Goal: Task Accomplishment & Management: Complete application form

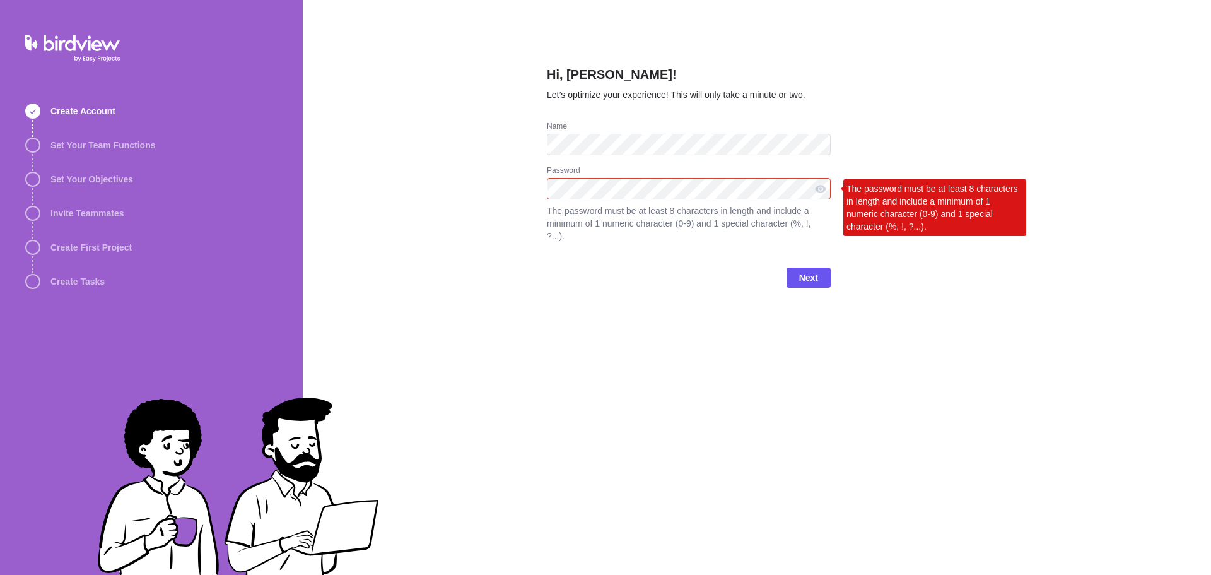
click at [470, 184] on div "Hi, [PERSON_NAME]! Let’s optimize your experience! This will only take a minute…" at bounding box center [757, 287] width 908 height 575
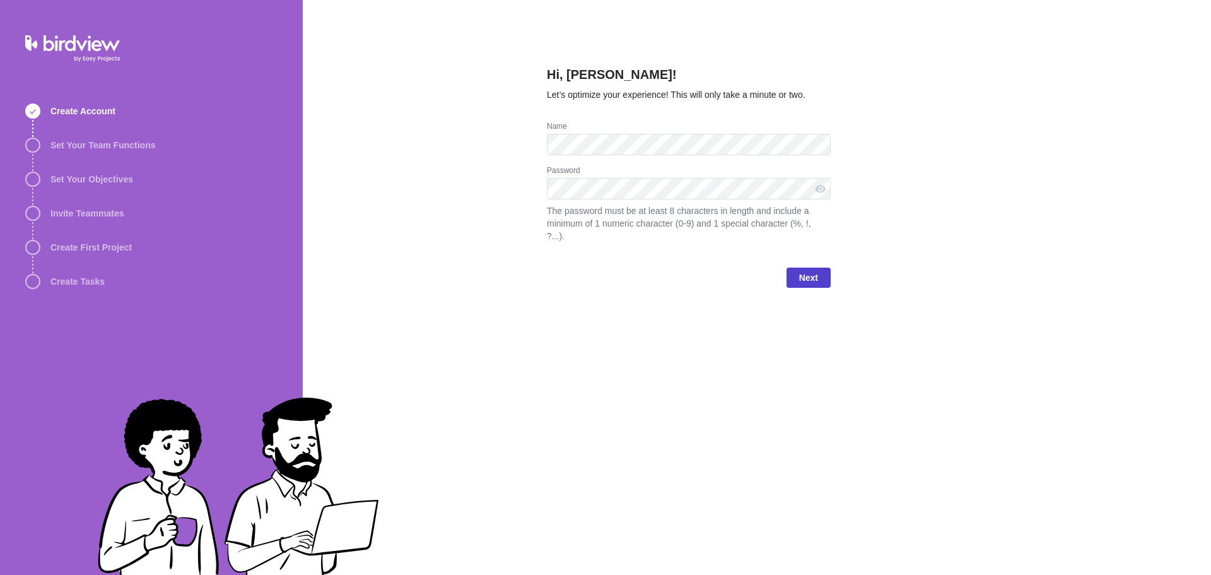
click at [800, 270] on span "Next" at bounding box center [808, 277] width 19 height 15
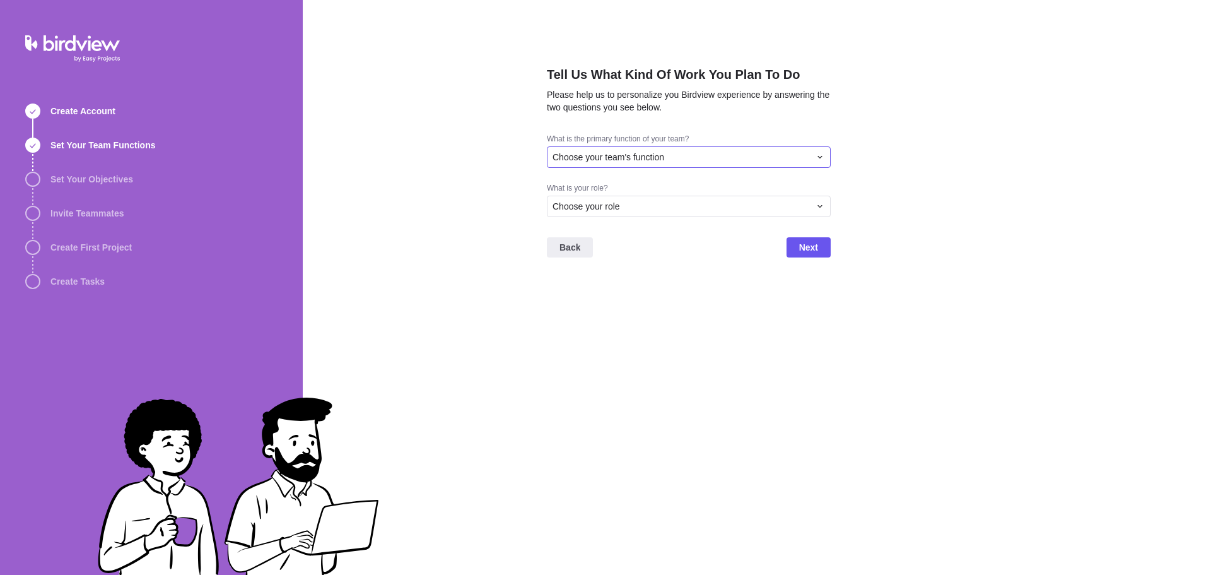
click at [722, 158] on div "Choose your team's function" at bounding box center [680, 157] width 257 height 13
click at [623, 243] on span "Project Management" at bounding box center [598, 245] width 81 height 13
click at [615, 209] on span "Choose your role" at bounding box center [585, 206] width 67 height 13
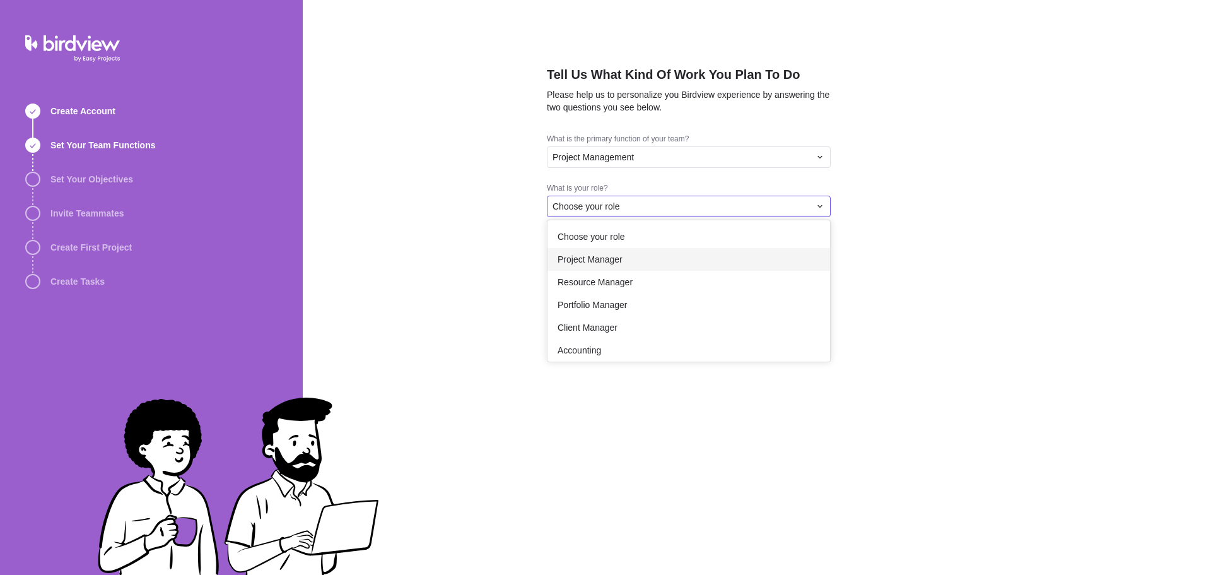
click at [634, 262] on div "Project Manager" at bounding box center [688, 259] width 283 height 23
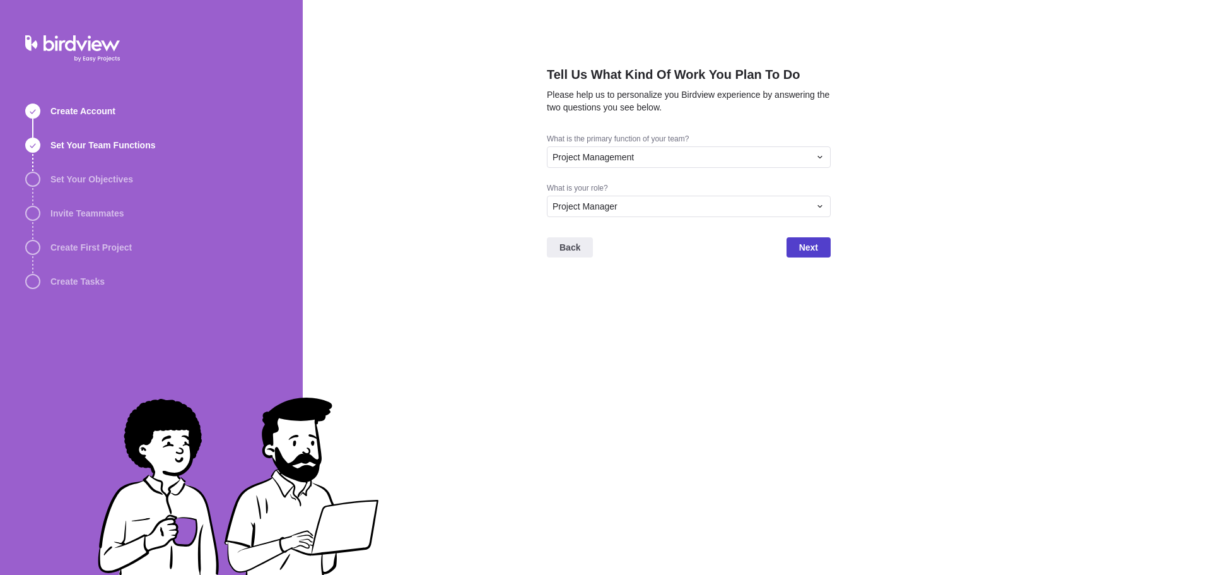
click at [808, 247] on span "Next" at bounding box center [808, 247] width 19 height 15
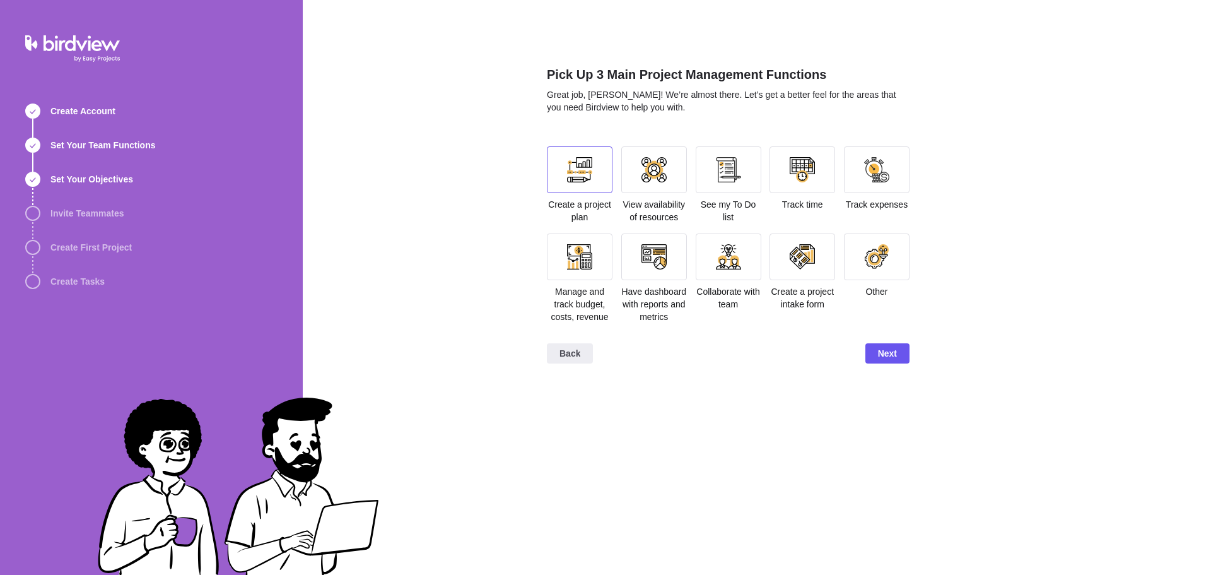
click at [590, 167] on div at bounding box center [579, 169] width 25 height 25
click at [663, 166] on div at bounding box center [653, 169] width 25 height 25
click at [670, 266] on div at bounding box center [654, 256] width 66 height 47
click at [799, 269] on div at bounding box center [802, 256] width 25 height 25
click at [821, 257] on div at bounding box center [802, 256] width 66 height 47
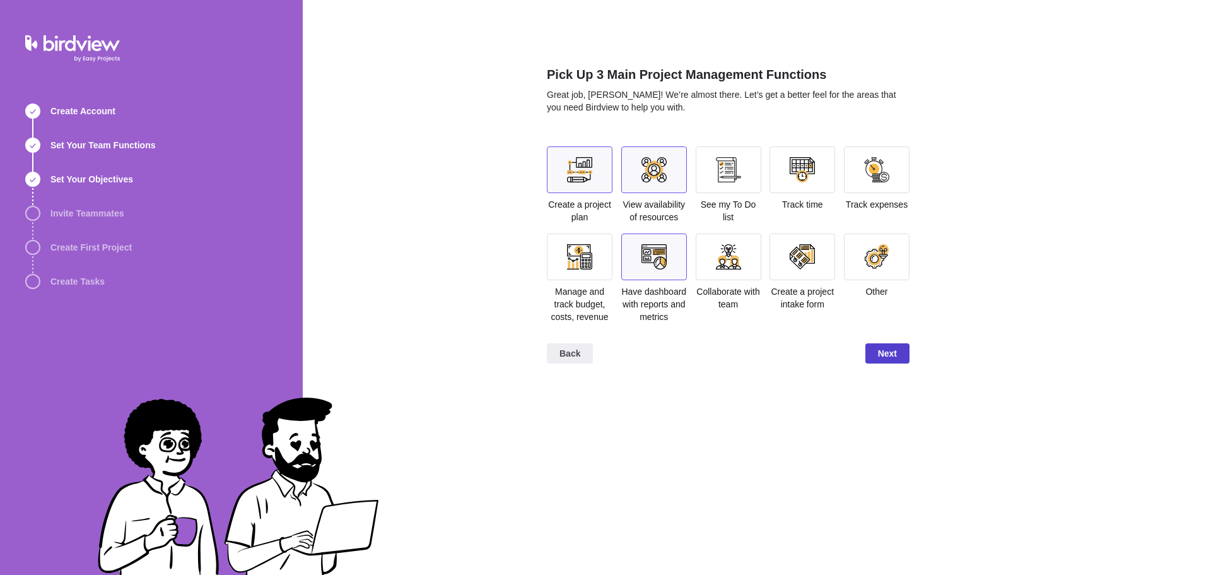
click at [899, 349] on span "Next" at bounding box center [887, 353] width 44 height 20
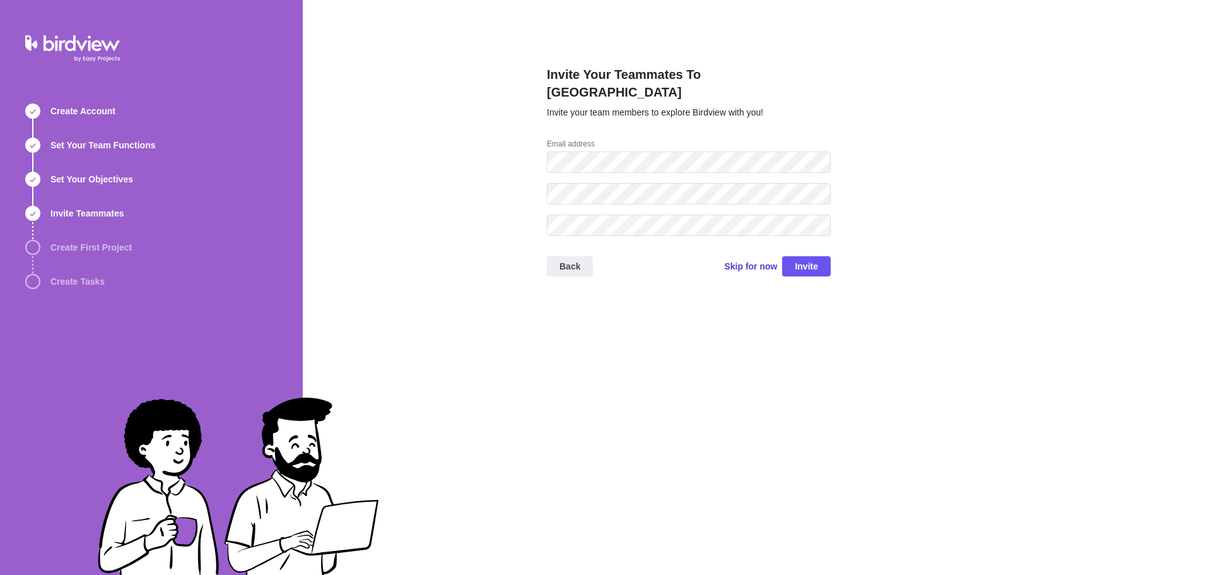
click at [752, 260] on span "Skip for now" at bounding box center [750, 266] width 53 height 13
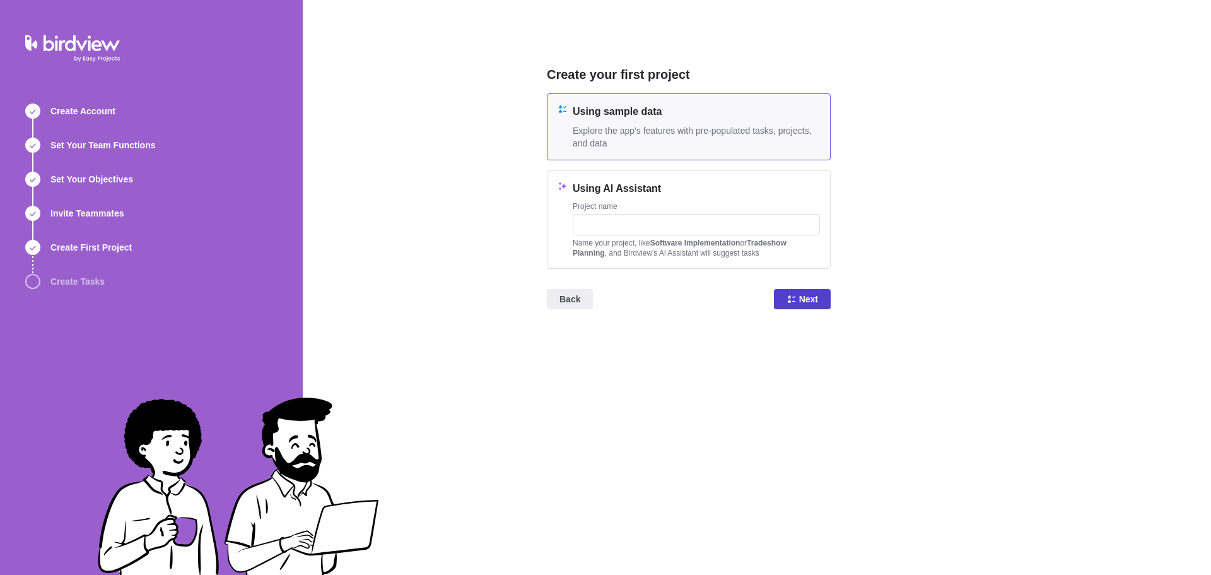
click at [808, 297] on span "Next" at bounding box center [808, 298] width 19 height 15
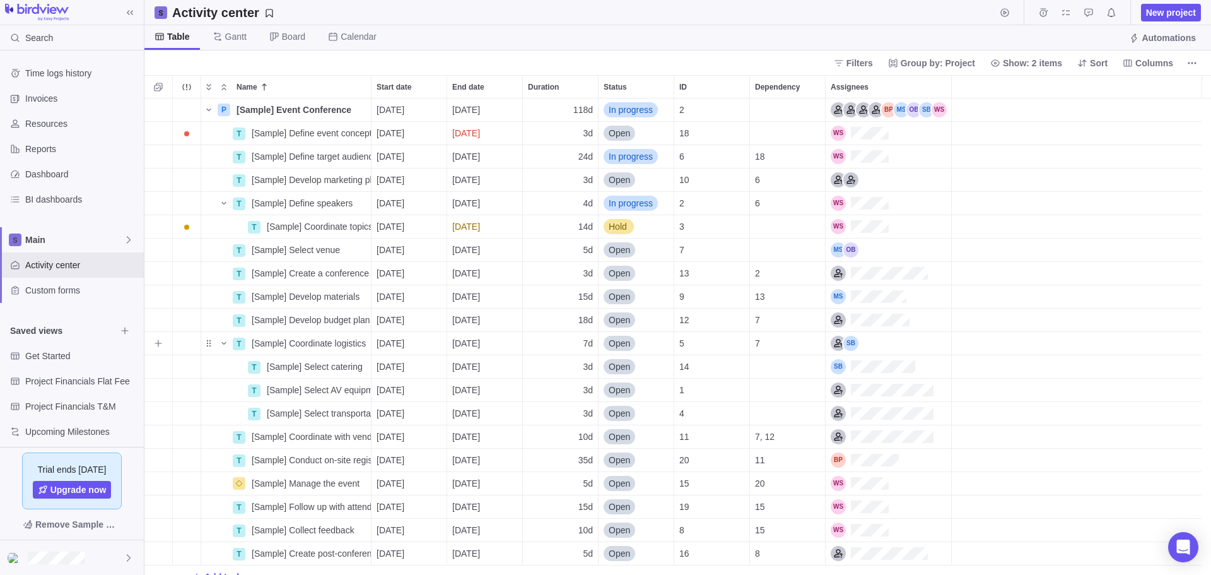
scroll to position [467, 1057]
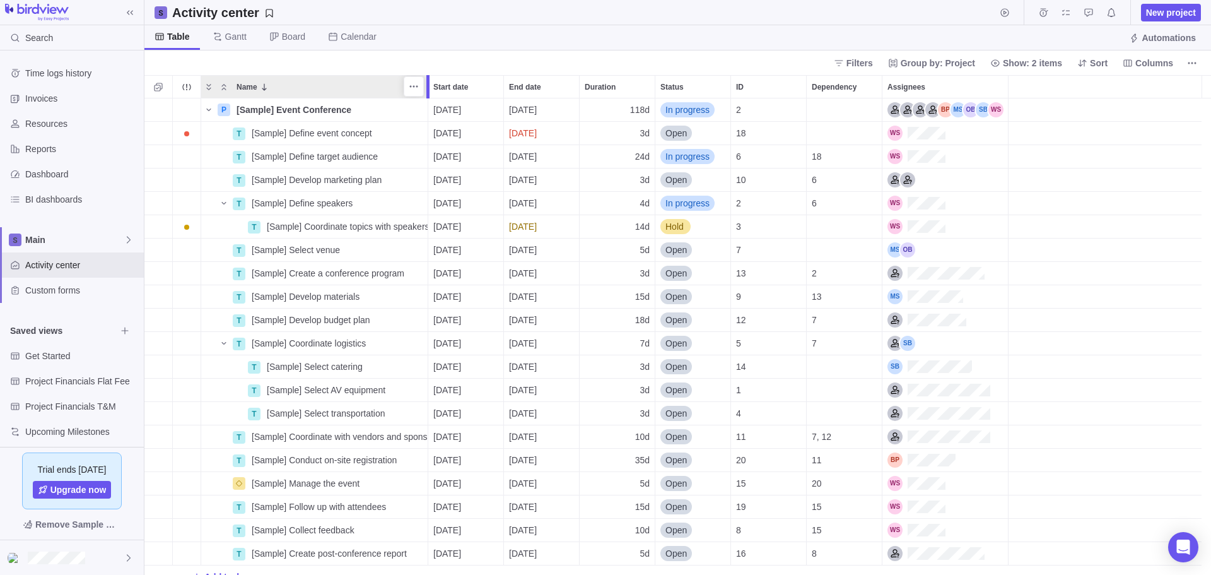
drag, startPoint x: 372, startPoint y: 86, endPoint x: 429, endPoint y: 86, distance: 56.8
click at [429, 86] on div at bounding box center [427, 86] width 3 height 23
click at [233, 39] on span "Gantt" at bounding box center [235, 36] width 21 height 13
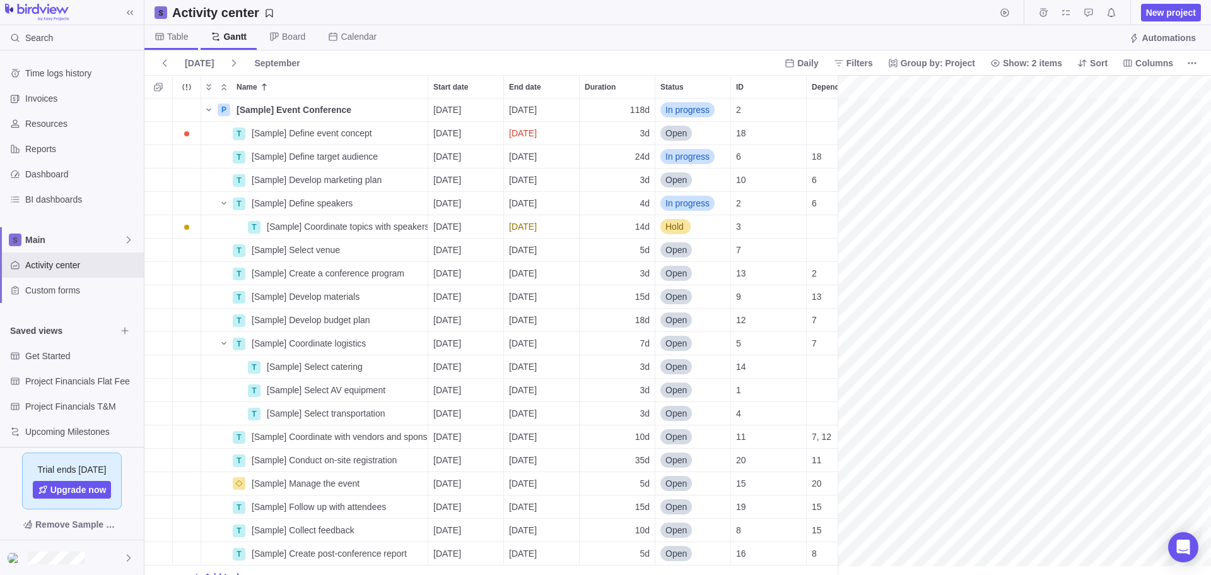
scroll to position [0, 1570]
click at [170, 35] on span "Table" at bounding box center [177, 36] width 21 height 13
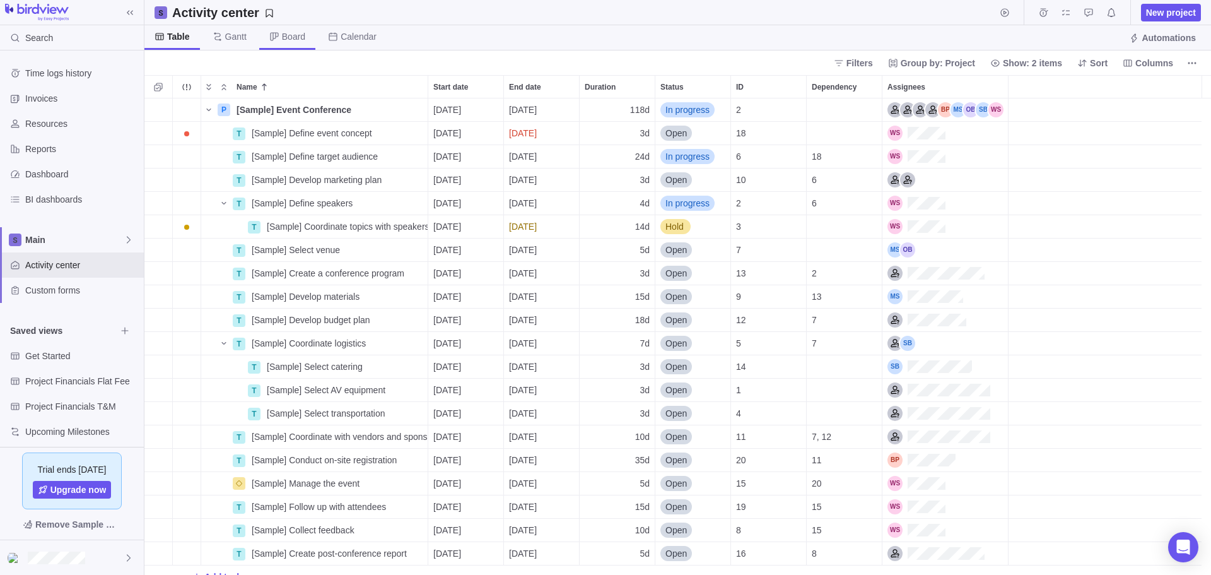
click at [272, 29] on span "Board" at bounding box center [287, 37] width 56 height 25
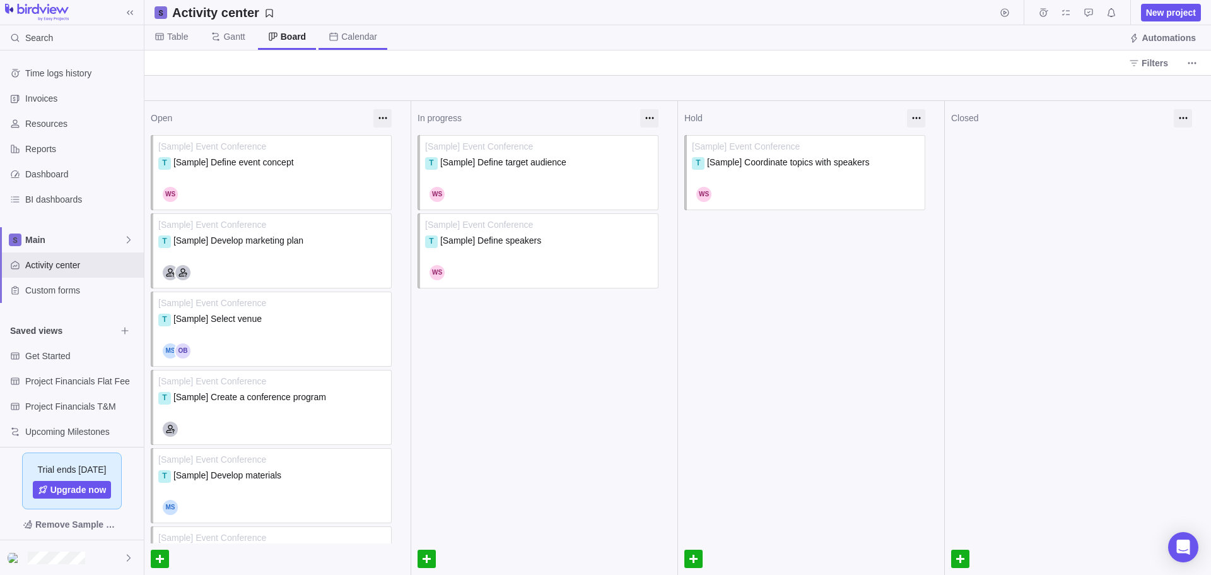
click at [348, 41] on span "Calendar" at bounding box center [359, 36] width 36 height 13
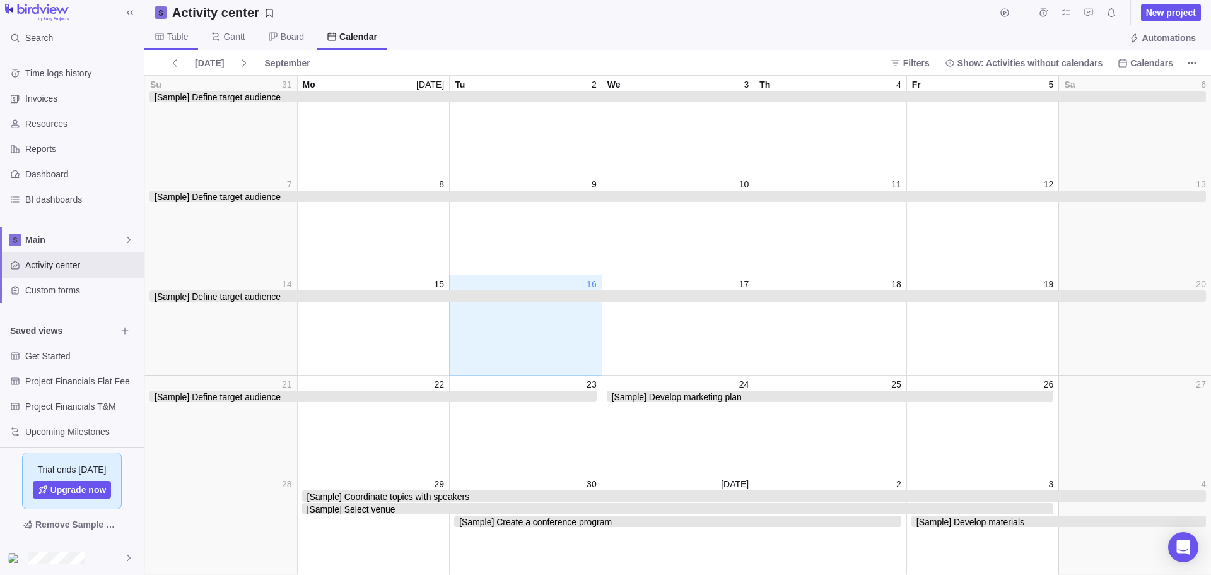
click at [182, 41] on span "Table" at bounding box center [177, 36] width 21 height 13
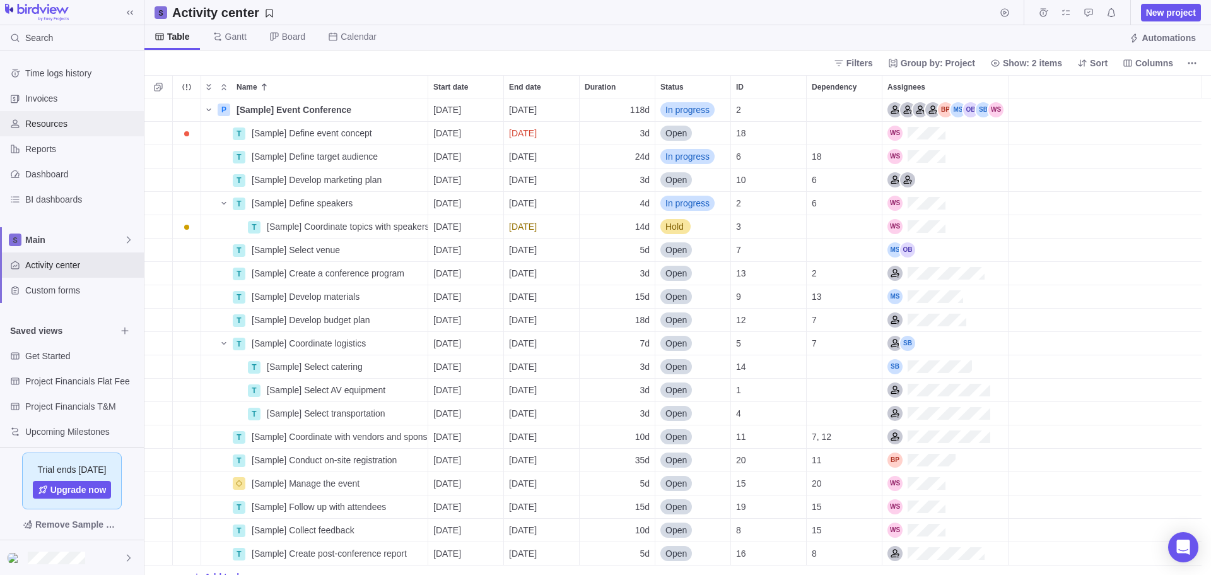
click at [61, 119] on span "Resources" at bounding box center [82, 123] width 114 height 13
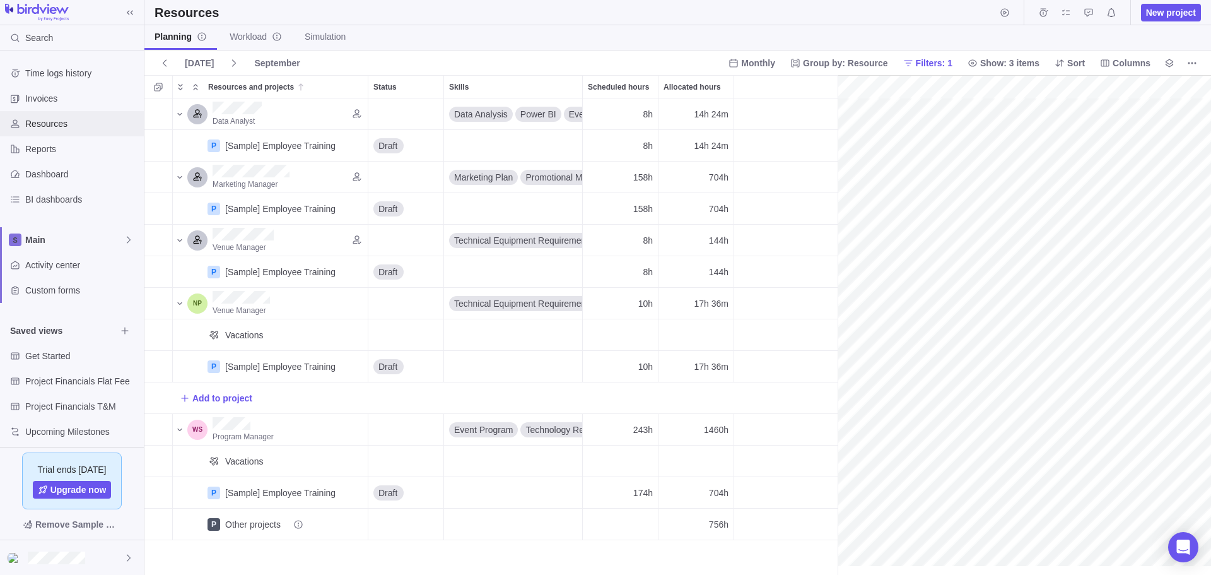
scroll to position [0, 196]
click at [756, 56] on span "Monthly" at bounding box center [751, 63] width 57 height 18
click at [754, 43] on body "Search Time logs history Invoices Resources Reports Dashboard BI dashboards Mai…" at bounding box center [605, 287] width 1211 height 575
click at [775, 66] on span "Monthly" at bounding box center [758, 63] width 34 height 13
click at [774, 116] on span "Weekly" at bounding box center [768, 114] width 29 height 13
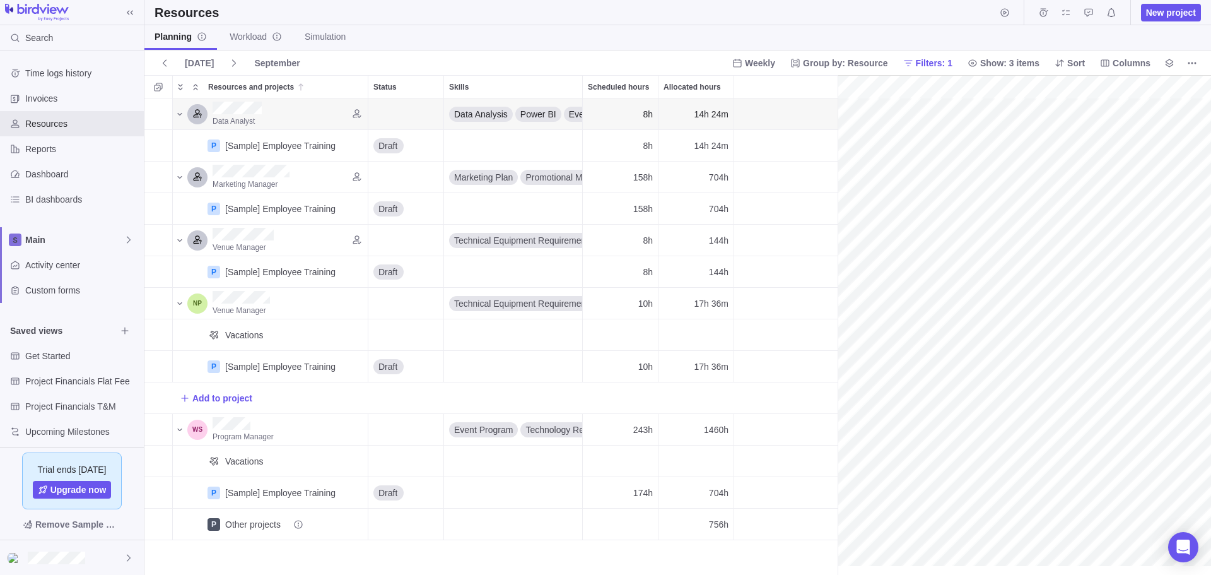
scroll to position [0, 771]
click at [831, 59] on span "Group by: Resource" at bounding box center [845, 63] width 85 height 13
click at [830, 85] on span "Project" at bounding box center [829, 91] width 28 height 13
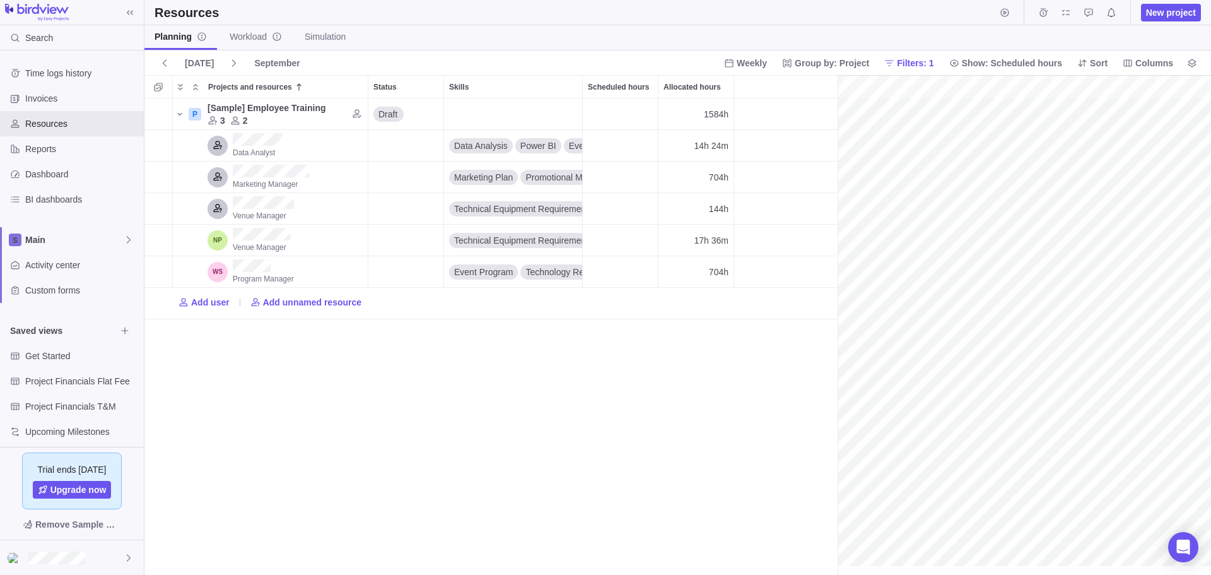
scroll to position [0, 847]
click at [846, 67] on span "Group by: Project" at bounding box center [832, 63] width 74 height 13
click at [824, 135] on span "Job role" at bounding box center [824, 137] width 32 height 13
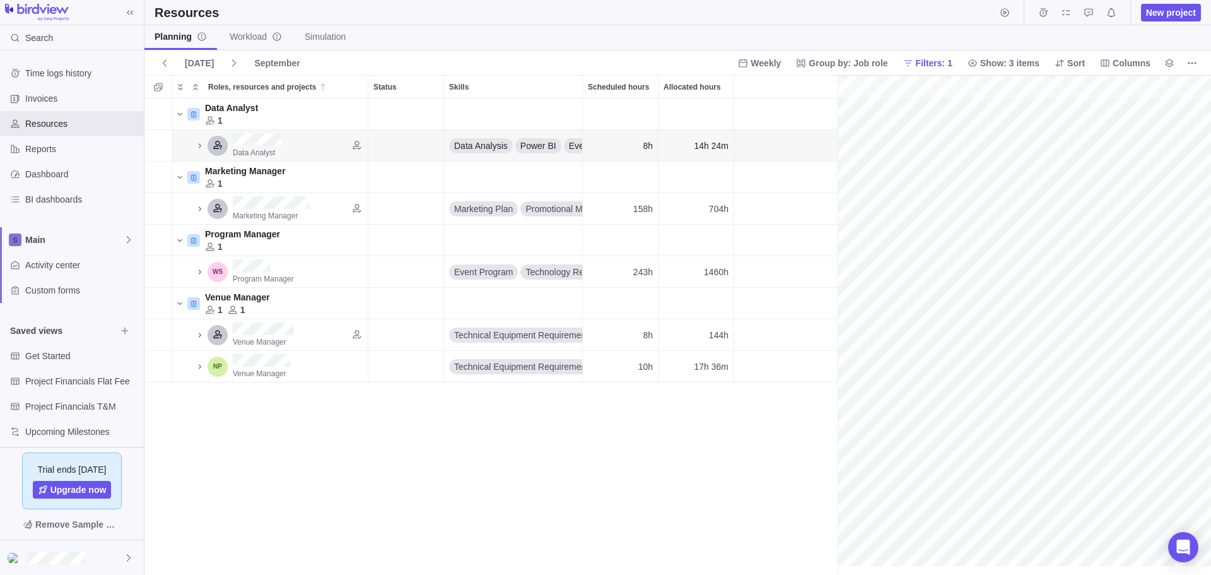
scroll to position [0, 418]
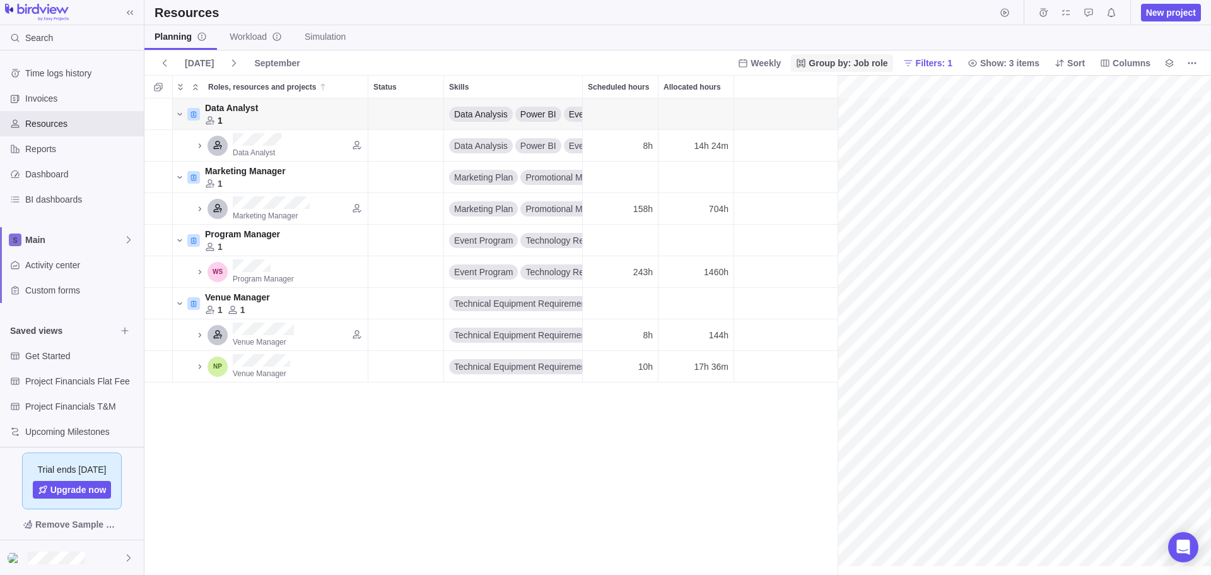
click at [846, 66] on span "Group by: Job role" at bounding box center [848, 63] width 79 height 13
click at [833, 113] on span "Resource" at bounding box center [838, 114] width 38 height 13
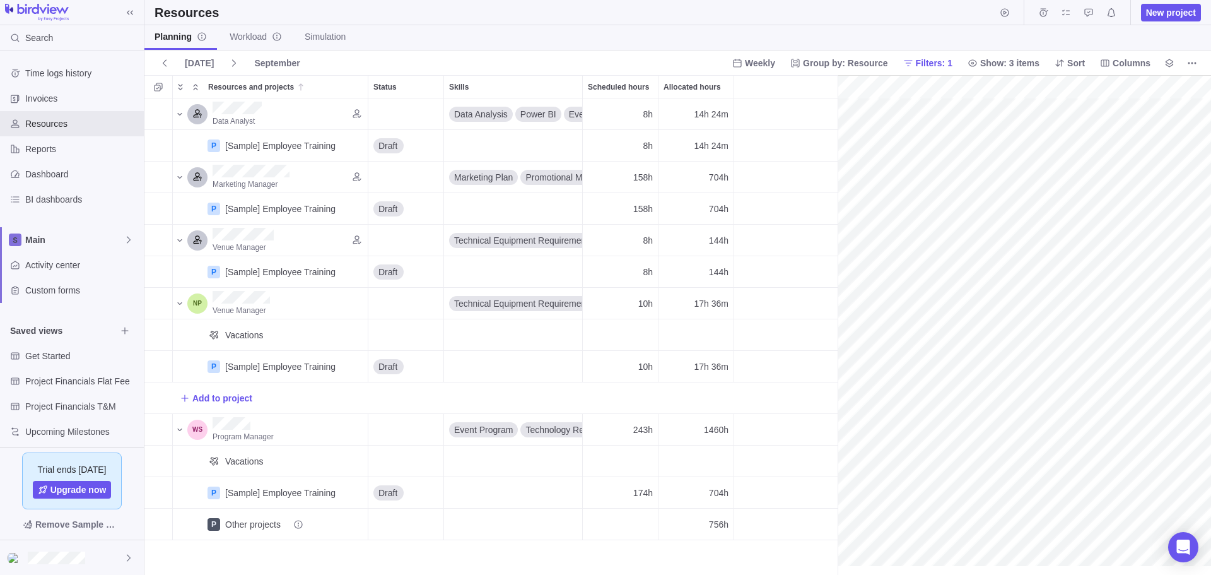
scroll to position [0, 847]
click at [354, 143] on icon "More actions" at bounding box center [357, 145] width 10 height 10
click at [374, 160] on div "Add allocation Generate allocations Copy link" at bounding box center [413, 192] width 129 height 71
click at [378, 164] on div "Add allocation" at bounding box center [413, 172] width 129 height 20
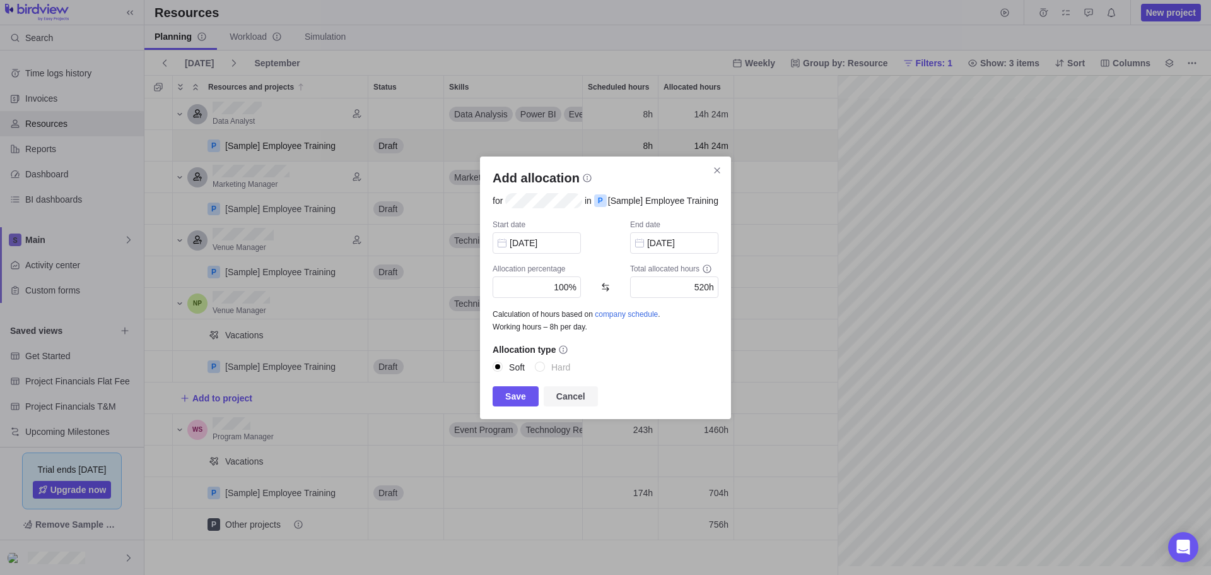
click at [558, 395] on span "Cancel" at bounding box center [570, 396] width 29 height 15
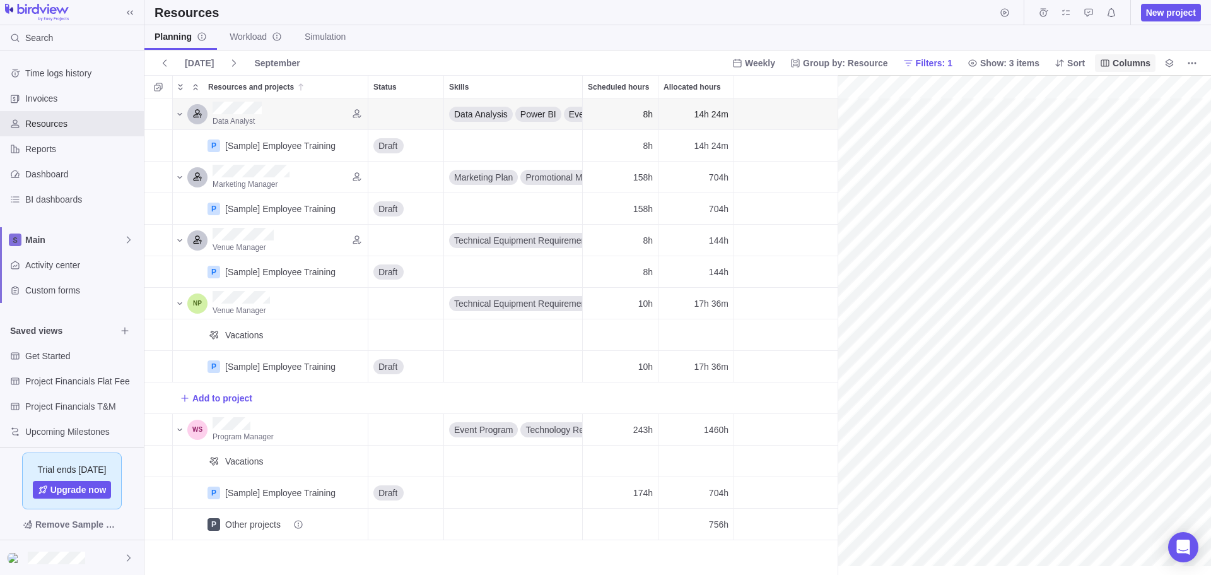
click at [1130, 64] on span "Columns" at bounding box center [1132, 63] width 38 height 13
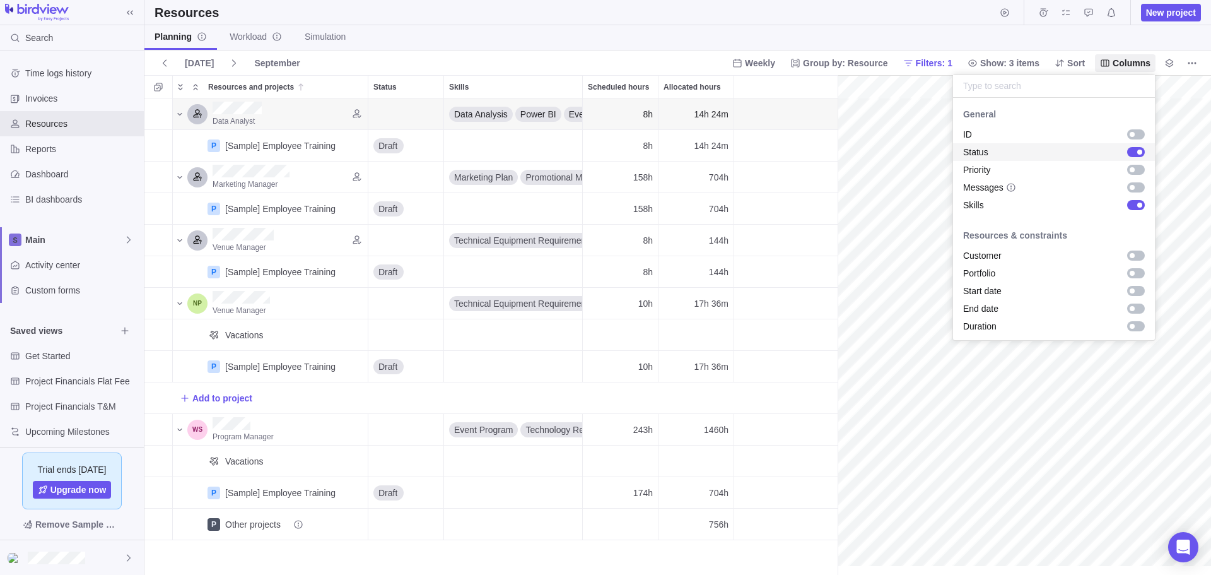
click at [1127, 150] on div "grid" at bounding box center [1136, 152] width 18 height 10
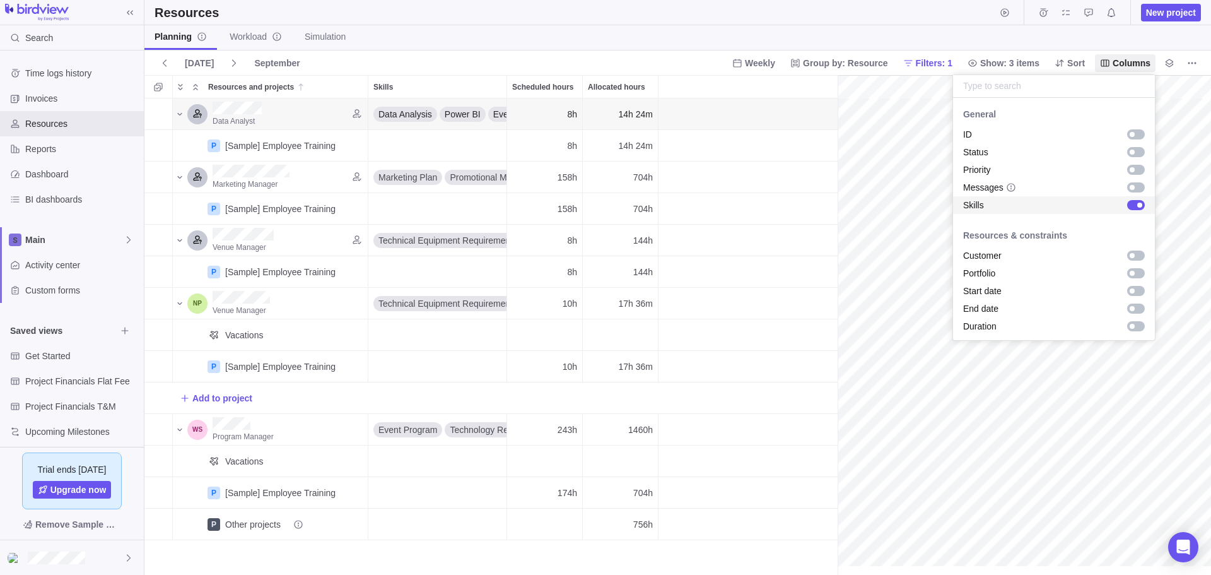
click at [1127, 202] on div "grid" at bounding box center [1136, 205] width 18 height 10
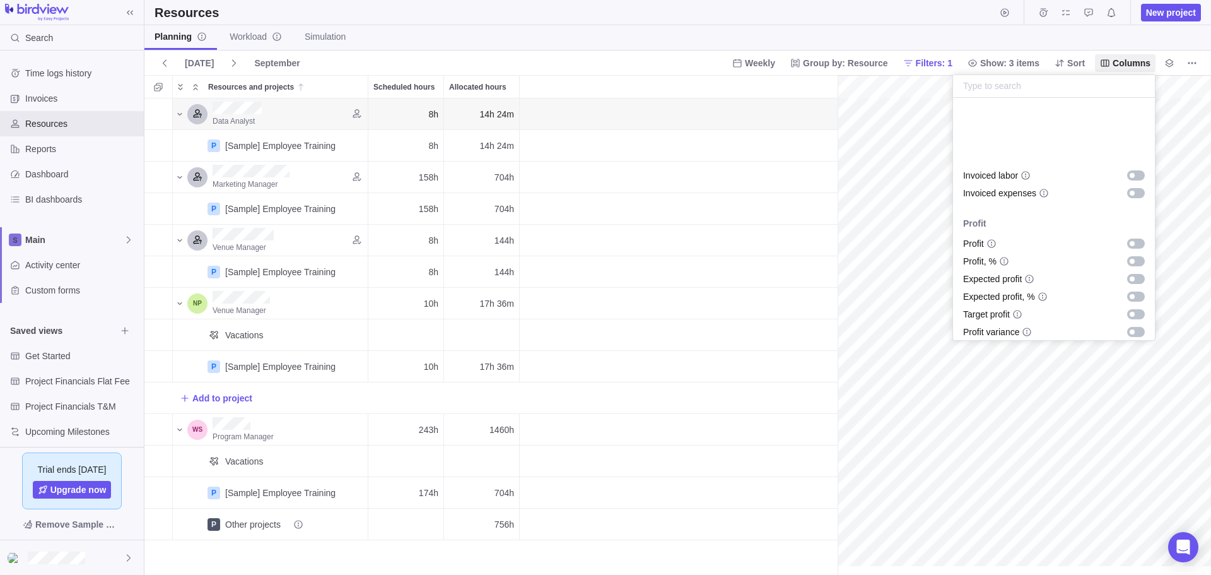
scroll to position [1044, 0]
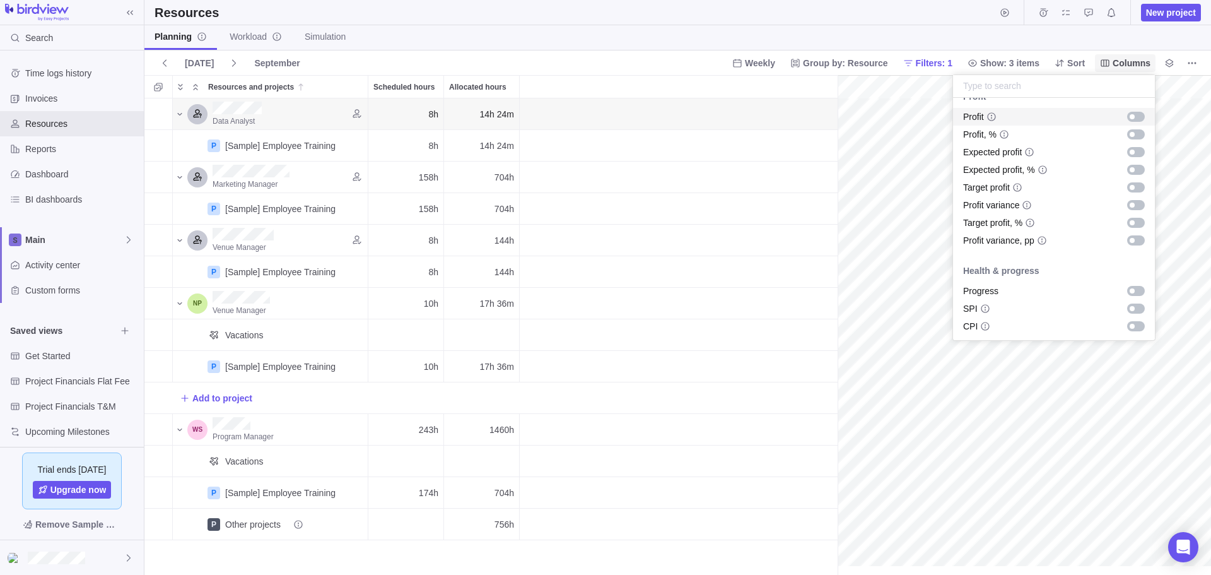
click at [1135, 63] on span "Columns" at bounding box center [1132, 63] width 38 height 13
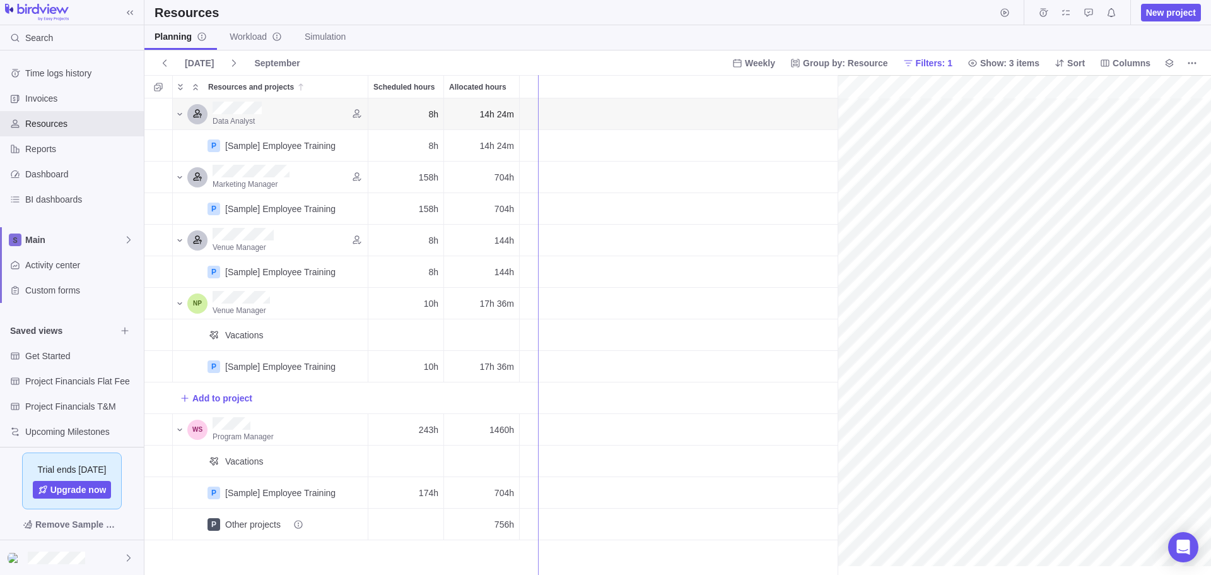
drag, startPoint x: 837, startPoint y: 105, endPoint x: 538, endPoint y: 111, distance: 299.0
click at [34, 112] on div "Resources" at bounding box center [72, 123] width 144 height 25
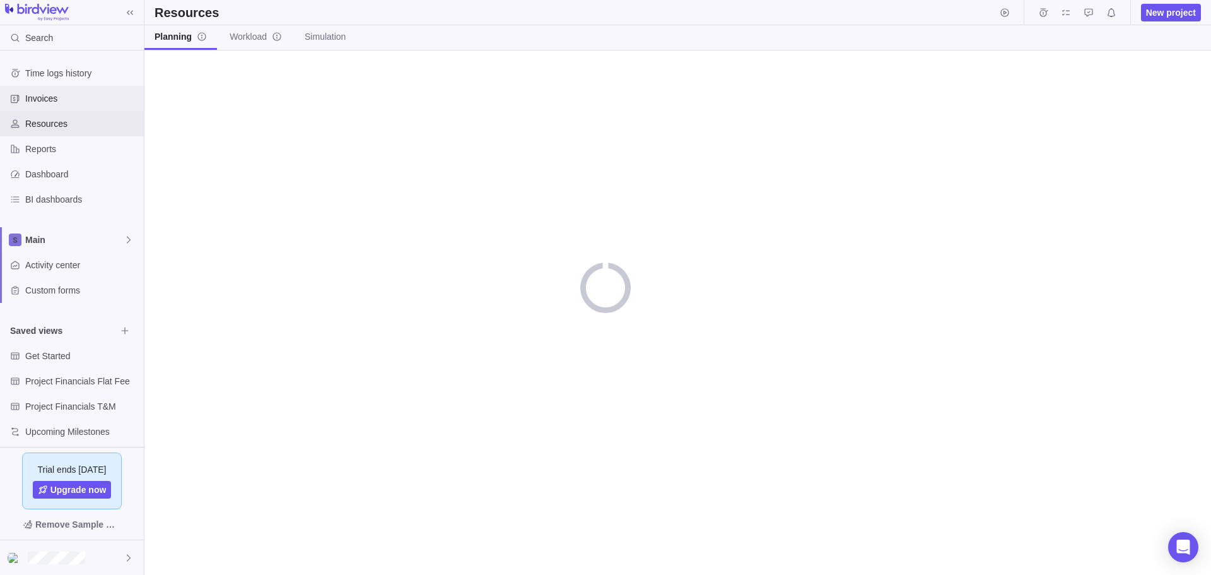
click at [35, 98] on span "Invoices" at bounding box center [82, 98] width 114 height 13
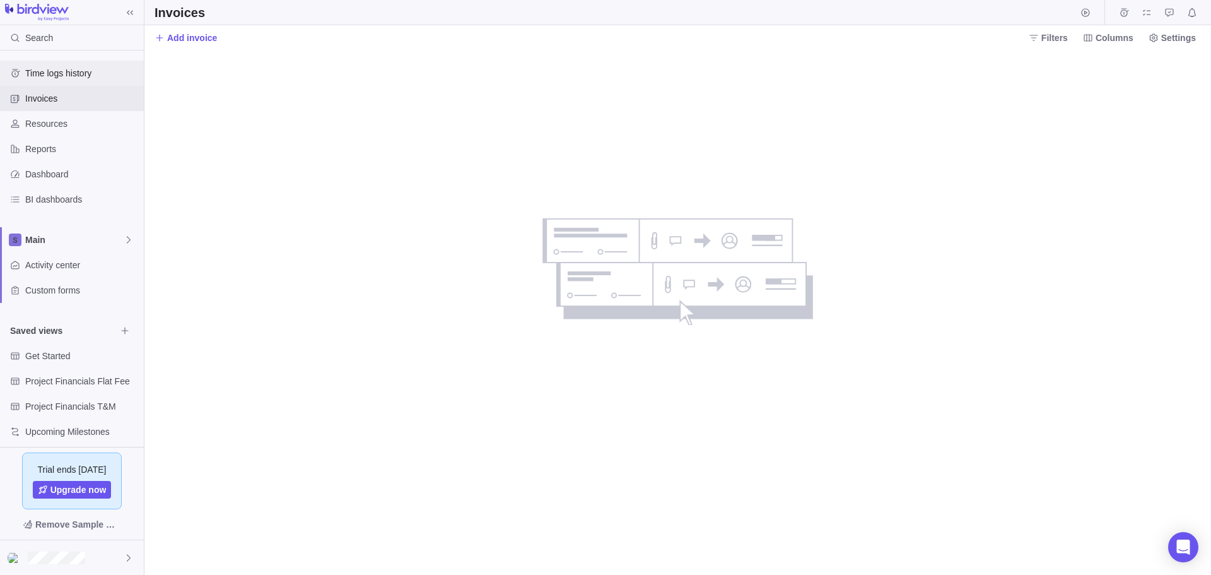
click at [51, 71] on span "Time logs history" at bounding box center [82, 73] width 114 height 13
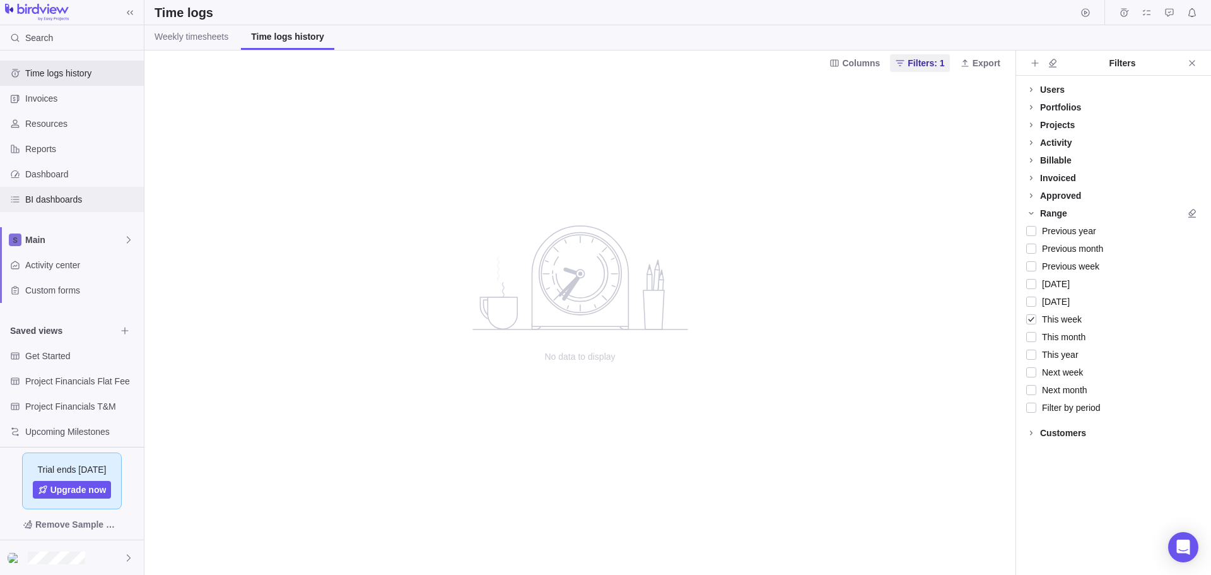
click at [35, 202] on span "BI dashboards" at bounding box center [82, 199] width 114 height 13
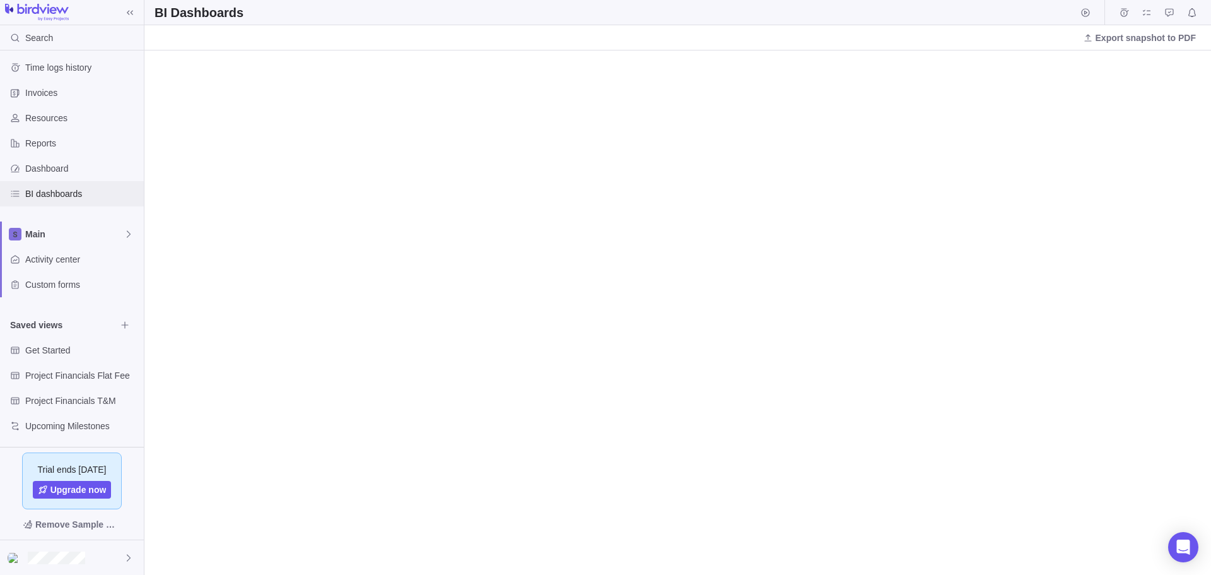
scroll to position [8, 0]
click at [83, 371] on span "Project Financials Flat Fee" at bounding box center [70, 373] width 91 height 13
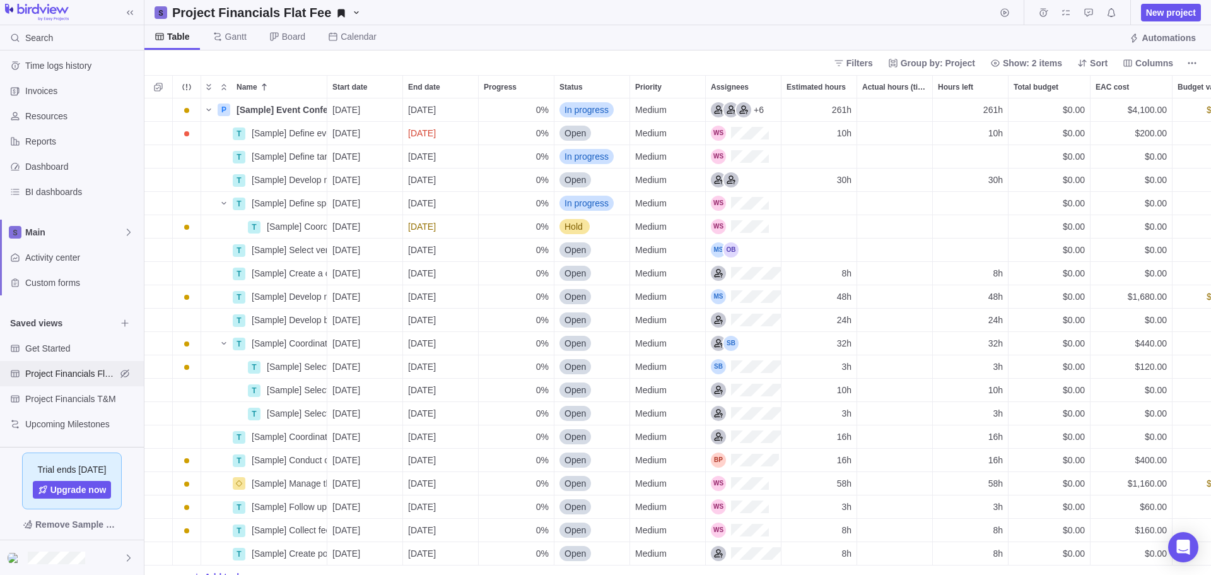
scroll to position [467, 1057]
click at [52, 399] on span "Project Financials T&M" at bounding box center [70, 398] width 91 height 13
click at [56, 420] on span "Upcoming Milestones" at bounding box center [70, 424] width 91 height 13
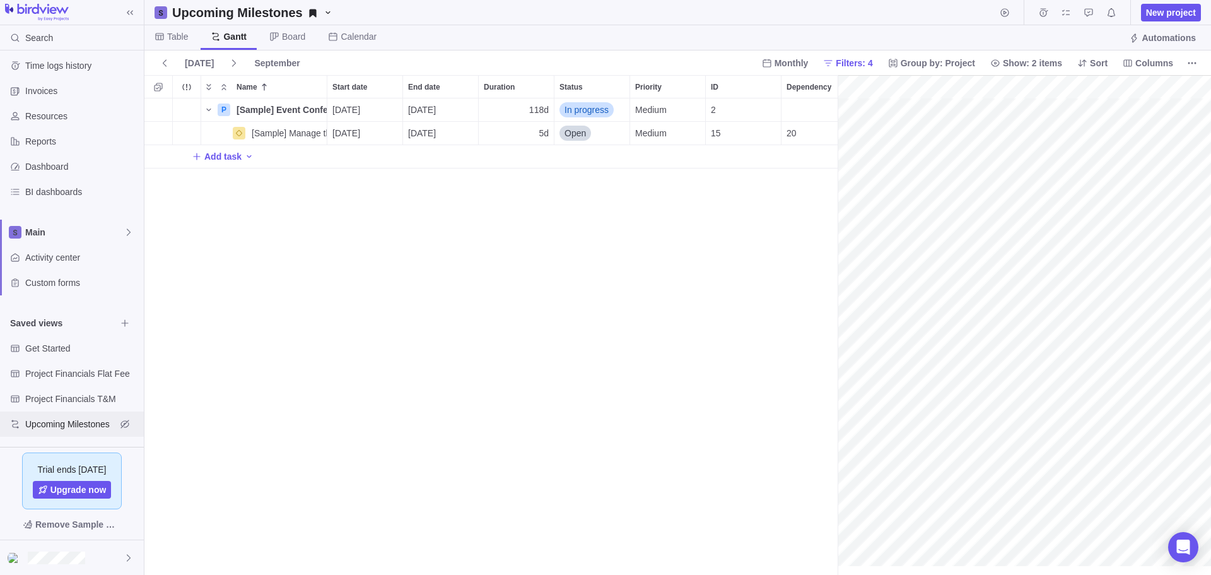
scroll to position [0, 108]
click at [102, 233] on span "Main" at bounding box center [74, 232] width 98 height 13
click at [90, 236] on span "Main" at bounding box center [74, 232] width 98 height 13
click at [40, 262] on span "Activity center" at bounding box center [82, 257] width 114 height 13
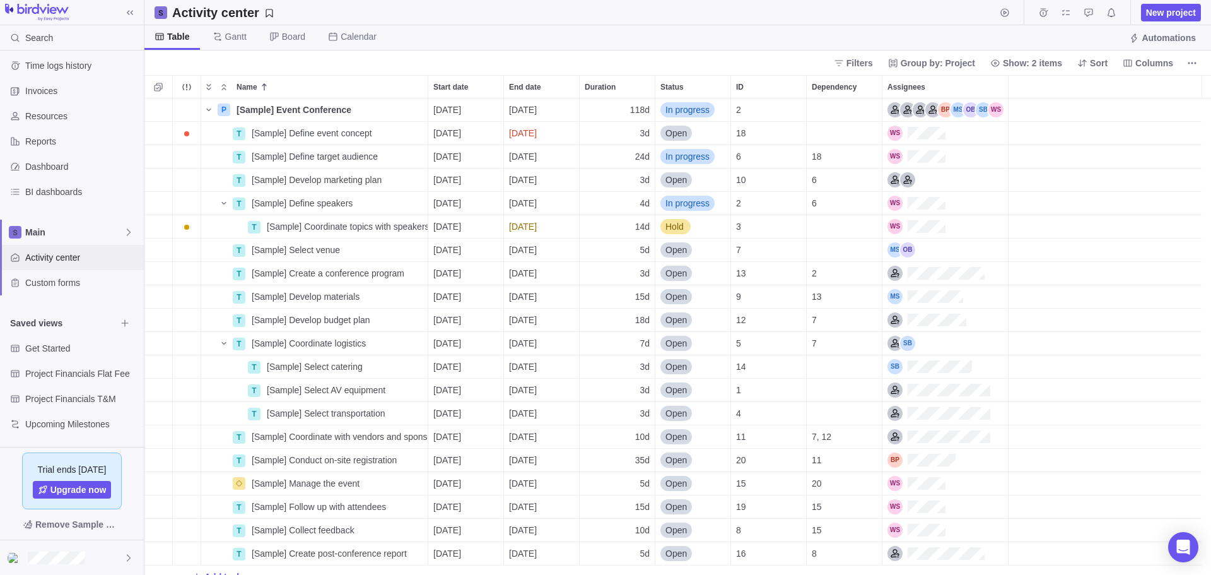
scroll to position [467, 1057]
click at [1193, 9] on span "New project" at bounding box center [1171, 12] width 50 height 13
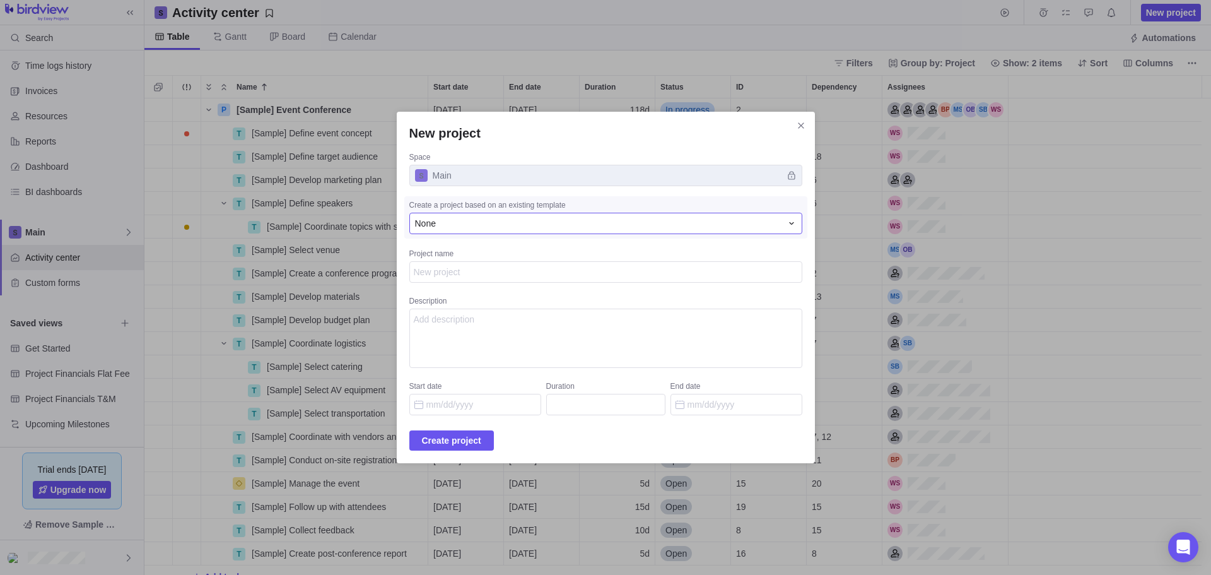
type textarea "x"
click at [462, 219] on div "None" at bounding box center [598, 223] width 366 height 13
click at [463, 218] on div "None" at bounding box center [598, 223] width 366 height 13
click at [780, 179] on span "Main" at bounding box center [605, 175] width 393 height 21
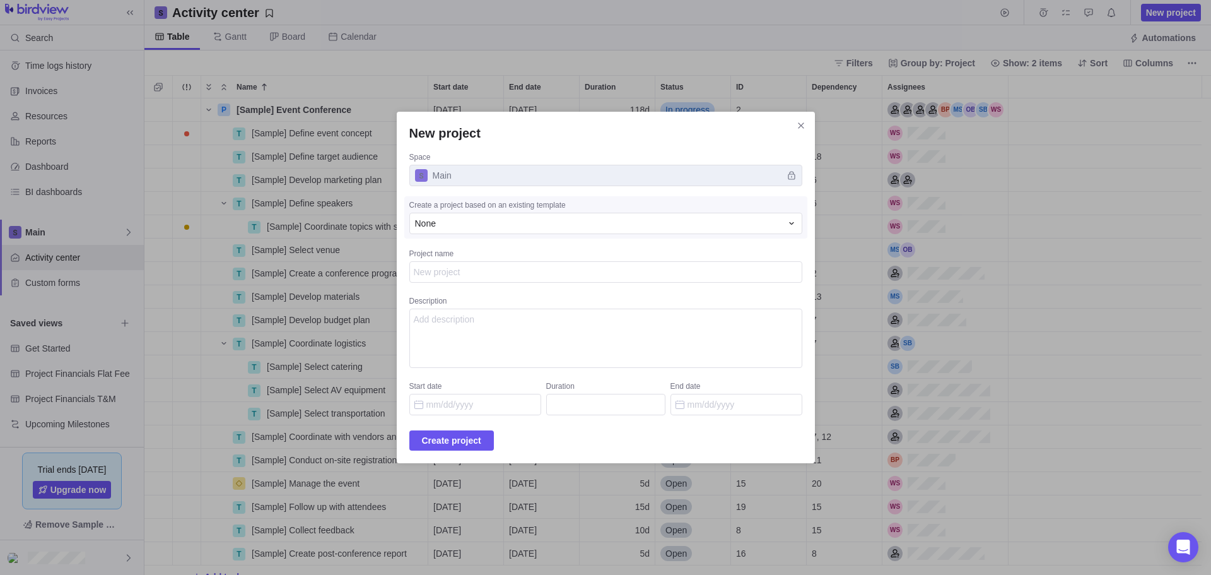
click at [708, 170] on span "Main" at bounding box center [605, 175] width 393 height 21
click at [481, 222] on div "None" at bounding box center [598, 223] width 366 height 13
click at [481, 223] on div "None" at bounding box center [598, 223] width 366 height 13
click at [503, 219] on div "None" at bounding box center [598, 223] width 366 height 13
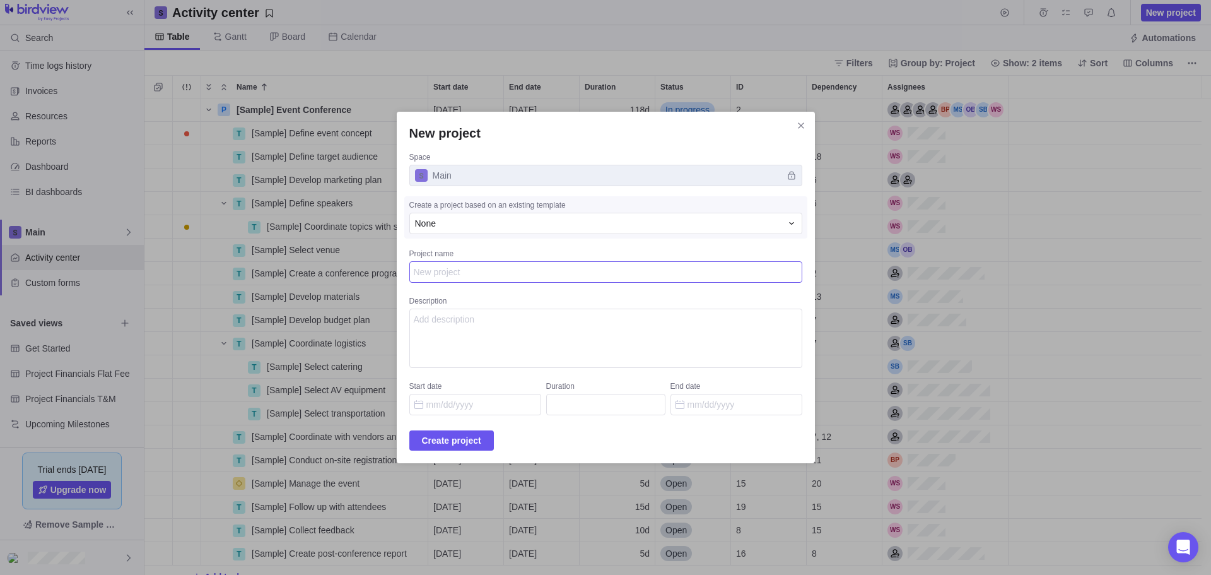
click at [478, 281] on textarea "Project name" at bounding box center [605, 271] width 393 height 21
type textarea "T"
type textarea "x"
type textarea "TE"
type textarea "x"
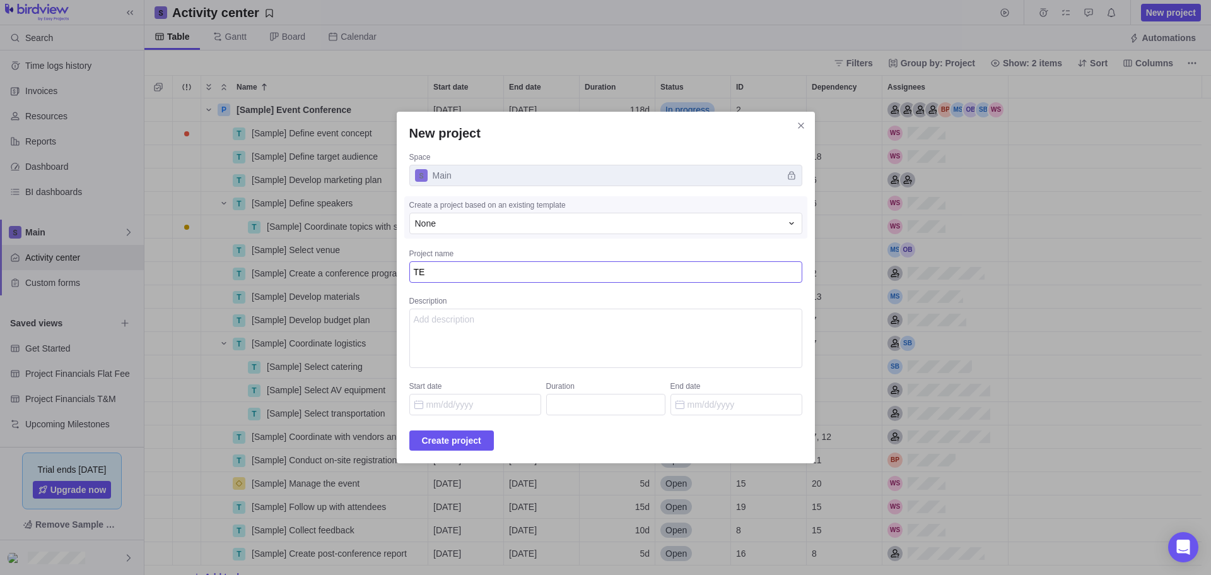
type textarea "TES"
type textarea "x"
type textarea "TEST"
type textarea "x"
type textarea "TEST"
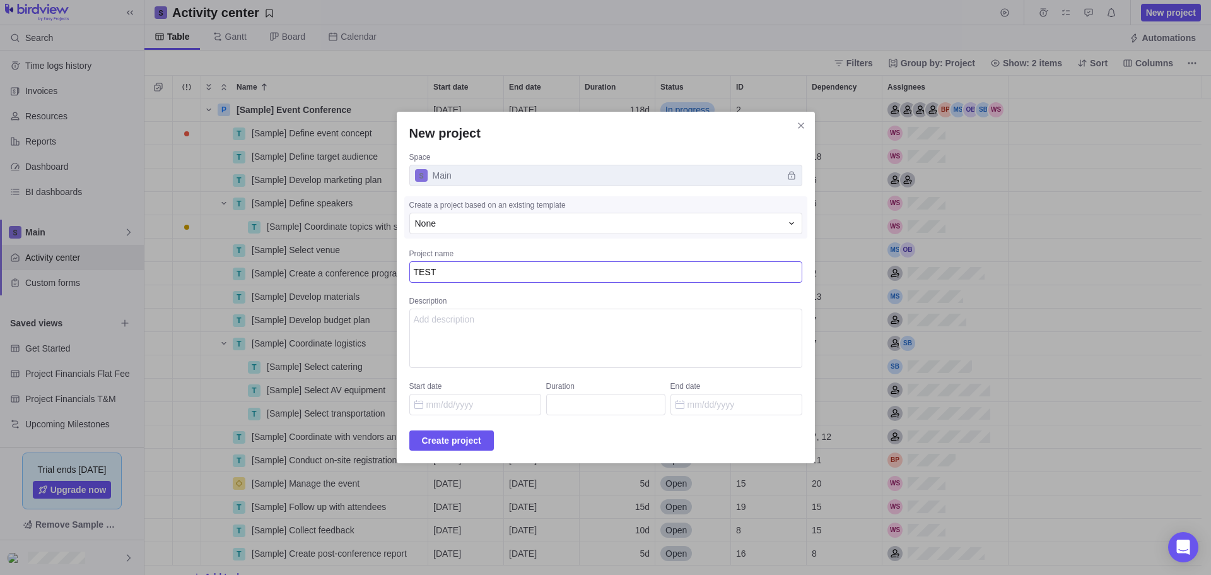
type textarea "x"
type textarea "TEST D"
type textarea "x"
type textarea "TEST DE"
type textarea "x"
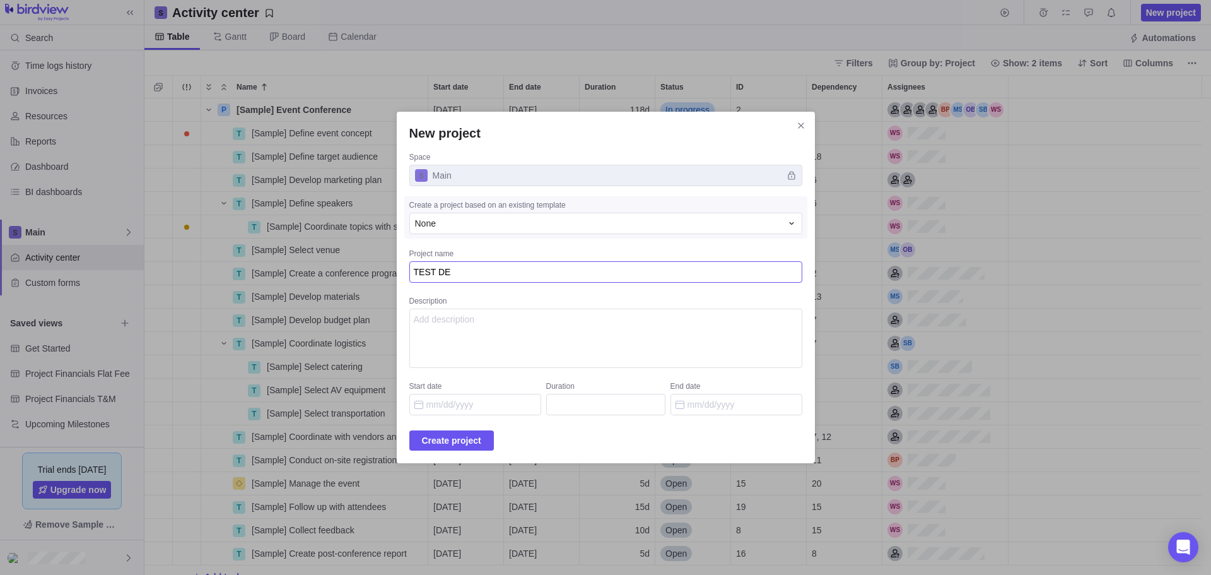
type textarea "TEST DEM"
type textarea "x"
type textarea "TEST DEMO"
type textarea "x"
type textarea "TEST DEMO"
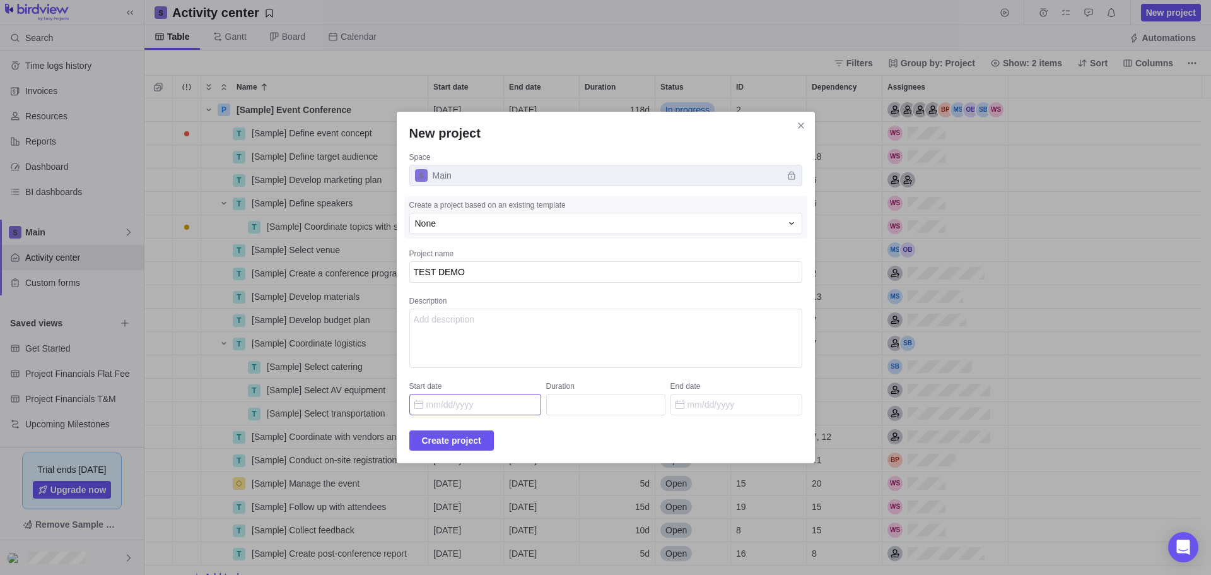
click at [462, 409] on input "Start date" at bounding box center [475, 404] width 132 height 21
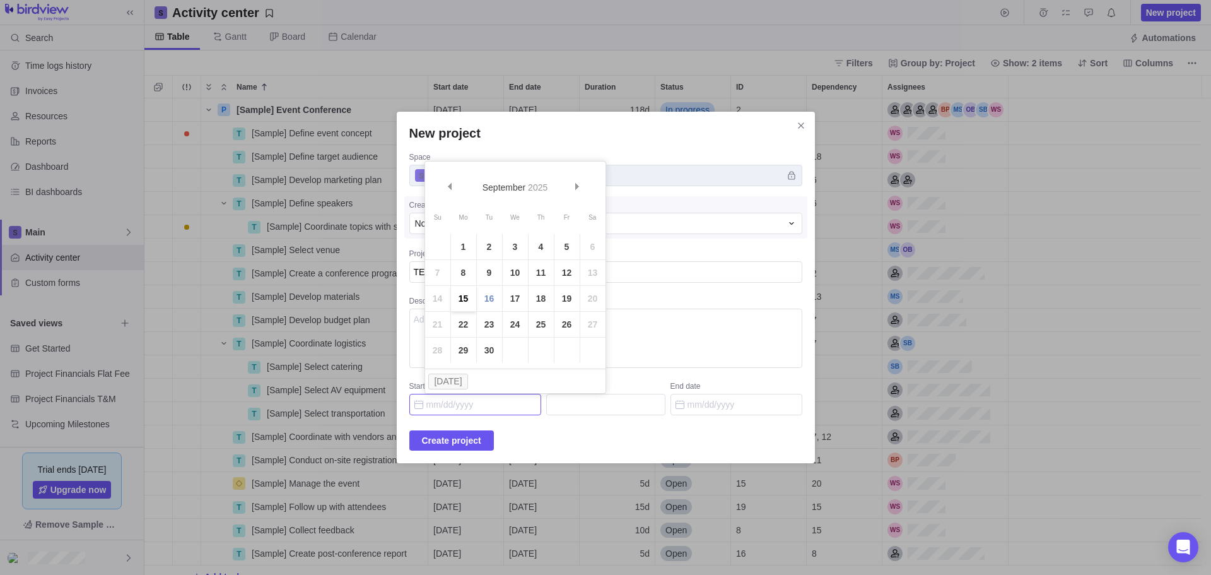
click at [468, 299] on link "15" at bounding box center [463, 298] width 25 height 25
type input "[DATE]"
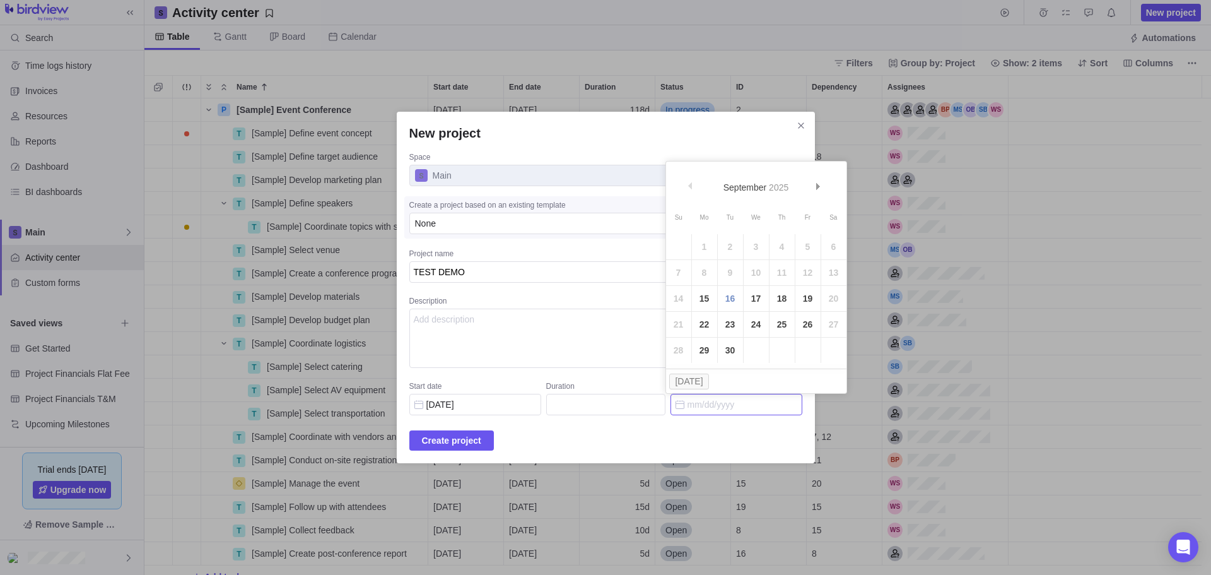
click at [688, 400] on input "End date" at bounding box center [736, 404] width 132 height 21
click at [822, 187] on link "Next" at bounding box center [820, 187] width 27 height 27
click at [760, 349] on link "31" at bounding box center [756, 349] width 25 height 25
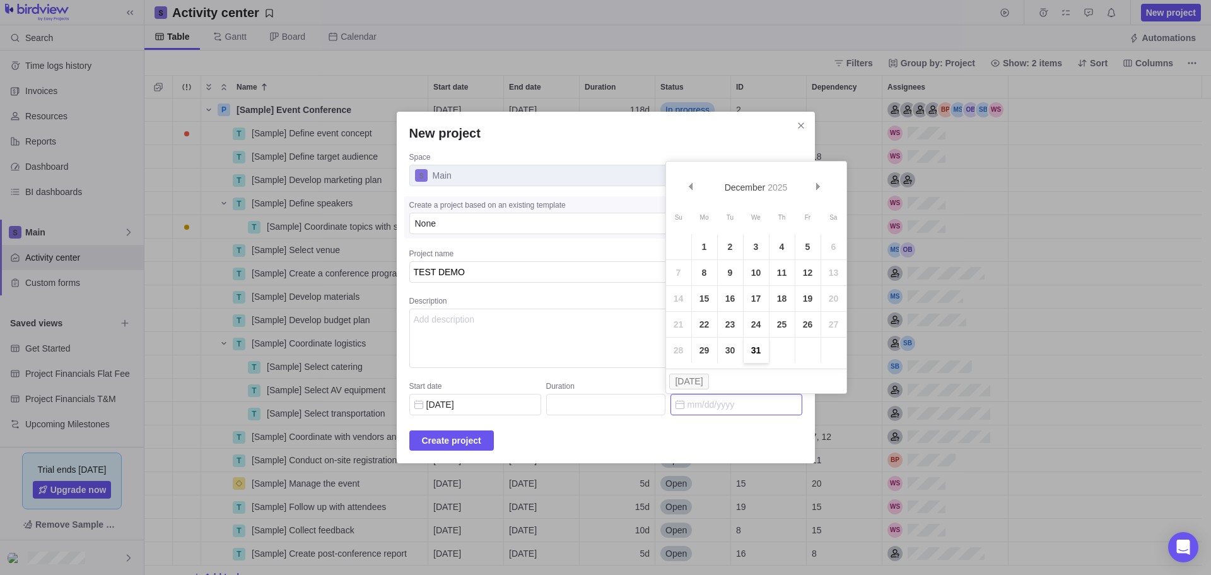
type input "78"
type input "[DATE]"
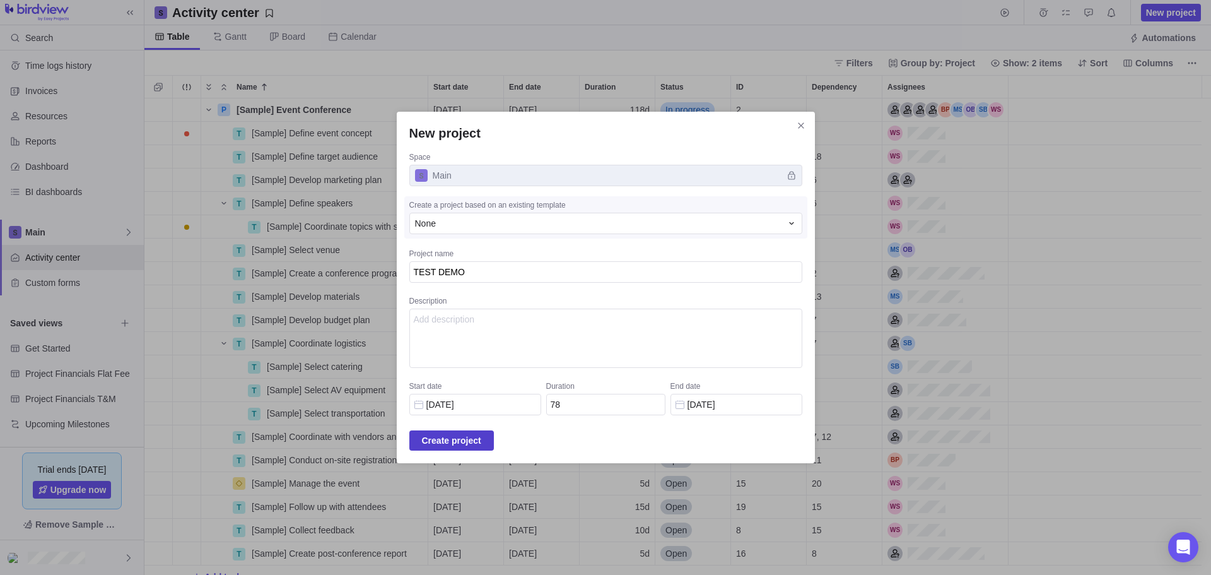
click at [481, 438] on span "Create project" at bounding box center [451, 440] width 59 height 15
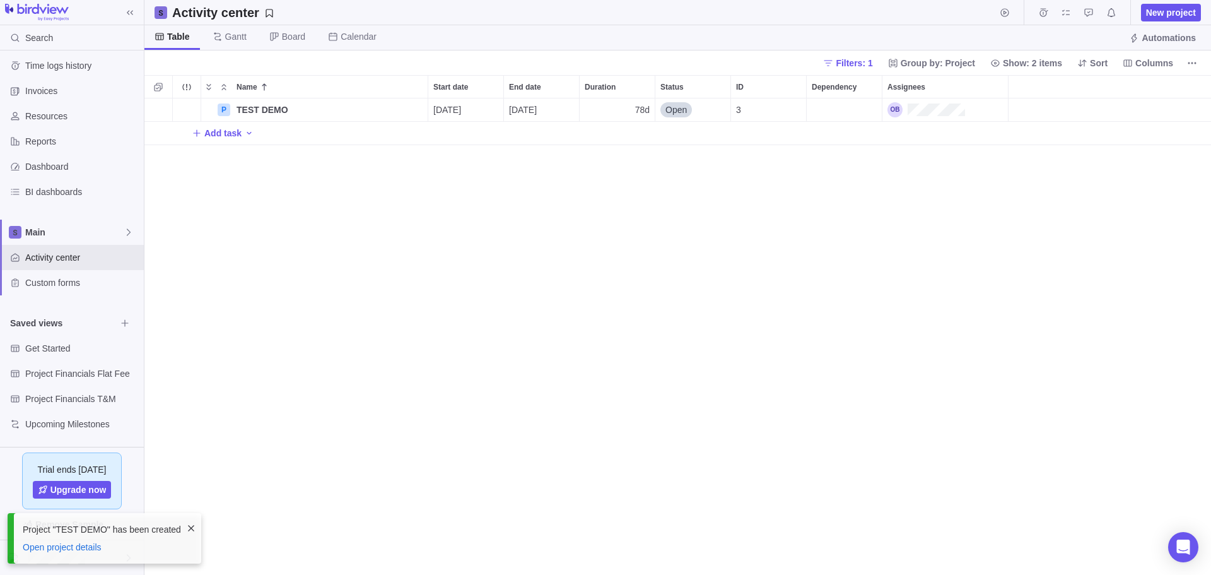
scroll to position [467, 1057]
click at [238, 137] on span "Add task" at bounding box center [222, 133] width 37 height 13
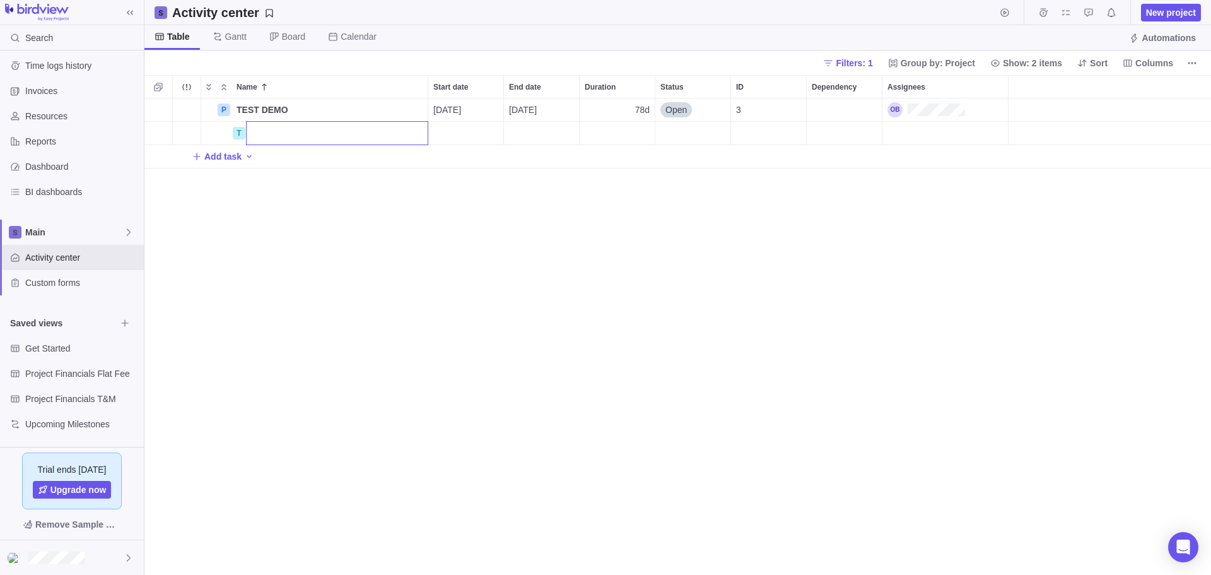
click at [283, 137] on input "Name" at bounding box center [337, 133] width 182 height 24
type input "TEST 1"
click at [349, 168] on div "Name Start date End date Duration Status ID Dependency Assignees P TEST DEMO De…" at bounding box center [677, 325] width 1067 height 500
click at [488, 136] on div "Start date" at bounding box center [465, 133] width 75 height 23
click at [522, 280] on link "17" at bounding box center [518, 282] width 25 height 25
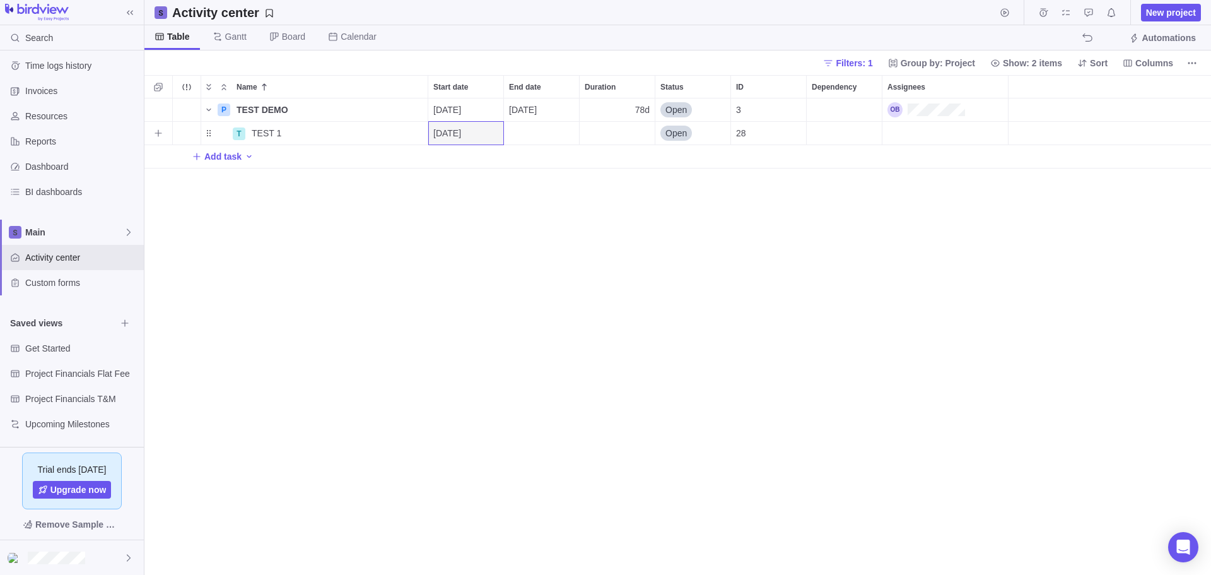
click at [556, 127] on div "End date" at bounding box center [541, 133] width 75 height 23
click at [598, 310] on link "24" at bounding box center [593, 308] width 25 height 25
click at [52, 114] on span "Resources" at bounding box center [82, 116] width 114 height 13
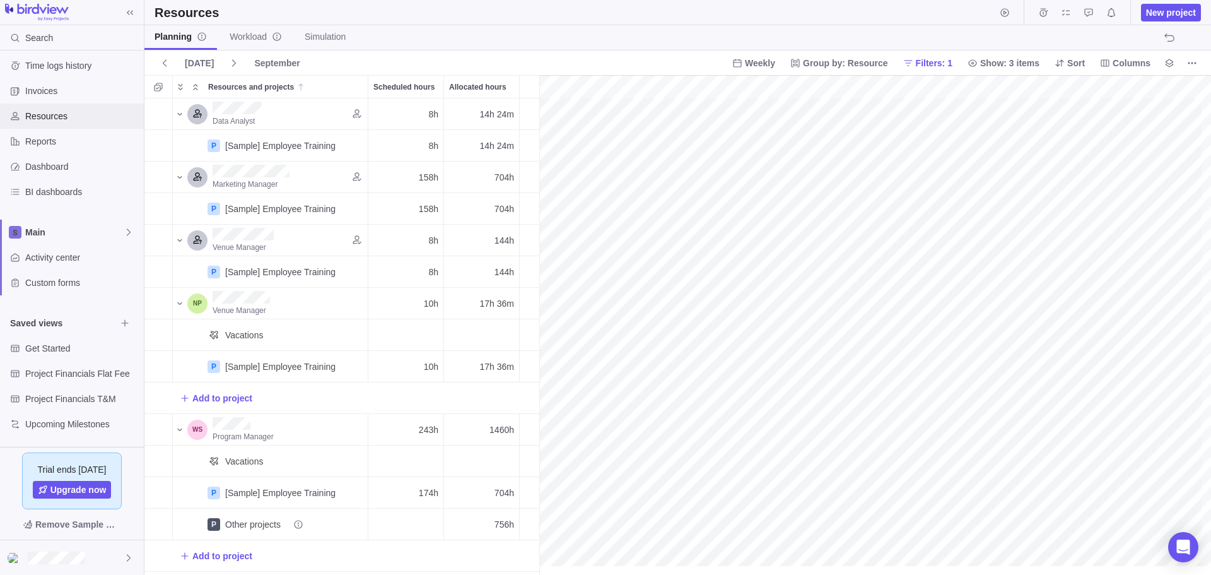
scroll to position [0, 847]
click at [192, 148] on div "P [Sample] Employee Training Details" at bounding box center [270, 145] width 196 height 32
click at [356, 147] on icon "More actions" at bounding box center [357, 145] width 10 height 10
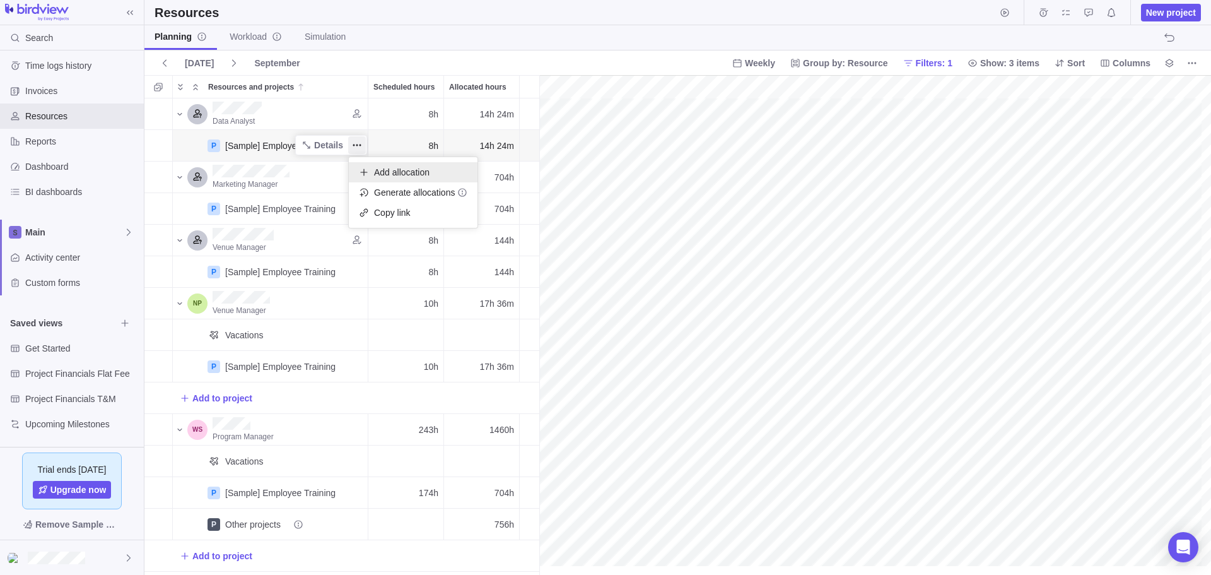
click at [386, 169] on span "Add allocation" at bounding box center [402, 172] width 56 height 13
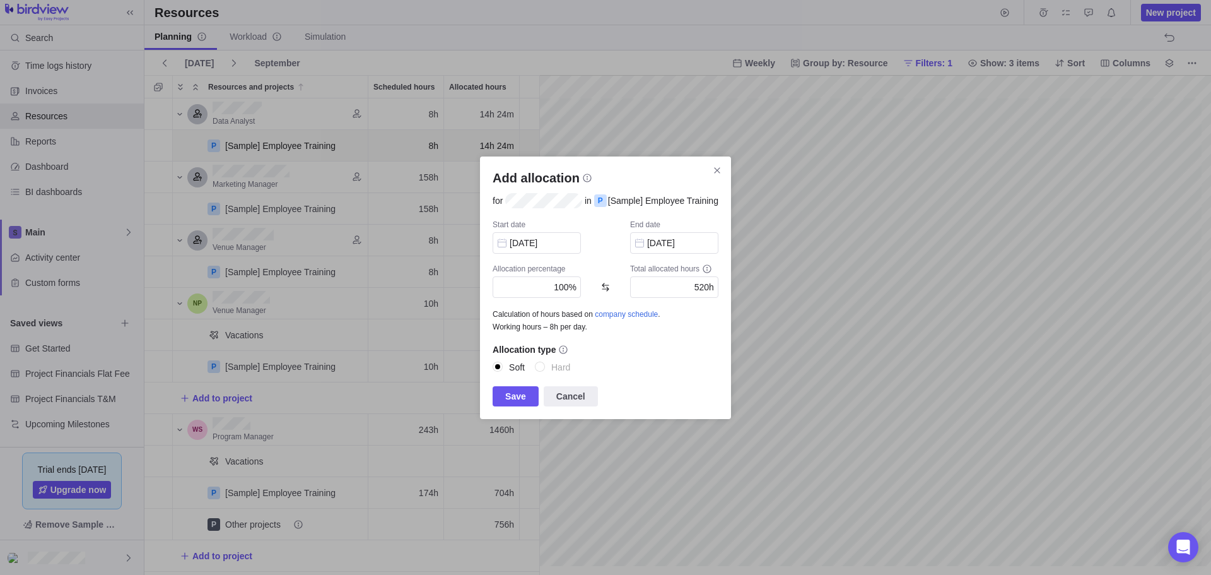
click at [658, 204] on Training"] "[Sample] Employee Training" at bounding box center [663, 200] width 112 height 13
click at [602, 201] on div "P" at bounding box center [600, 200] width 13 height 13
click at [496, 197] on span "for" at bounding box center [499, 200] width 13 height 13
click at [609, 225] on div "Start date [DATE] End date [DATE] Allocation percentage 100% Total allocated ho…" at bounding box center [606, 302] width 226 height 167
click at [715, 174] on icon "Close" at bounding box center [717, 170] width 10 height 10
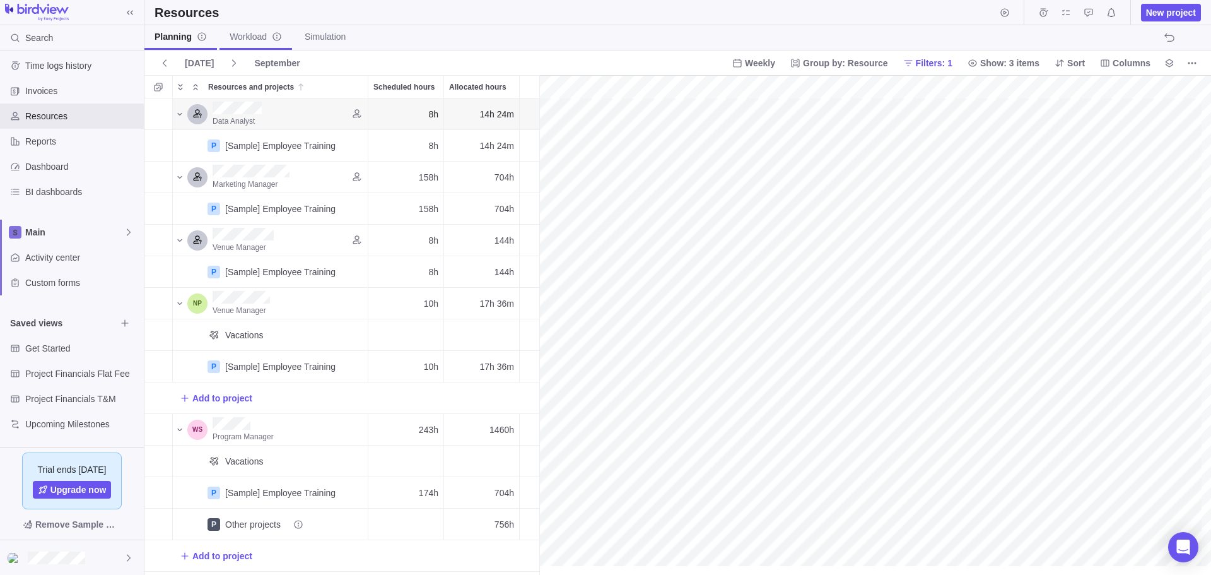
click at [244, 38] on span "Workload" at bounding box center [256, 36] width 52 height 13
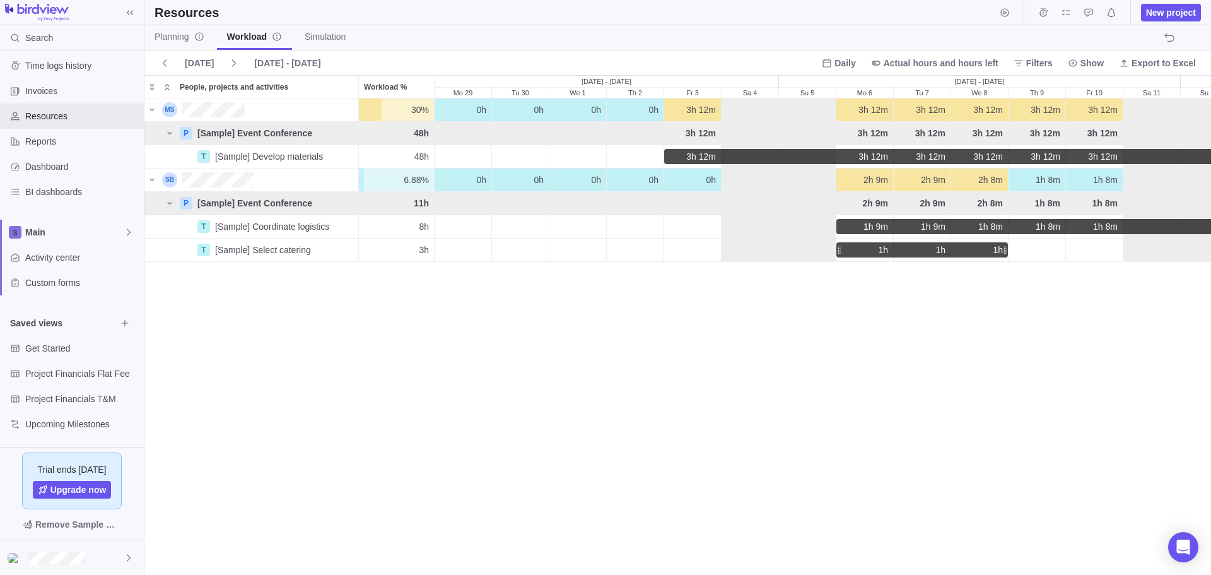
scroll to position [466, 1057]
click at [286, 63] on span "[DATE] - [DATE]" at bounding box center [287, 63] width 66 height 13
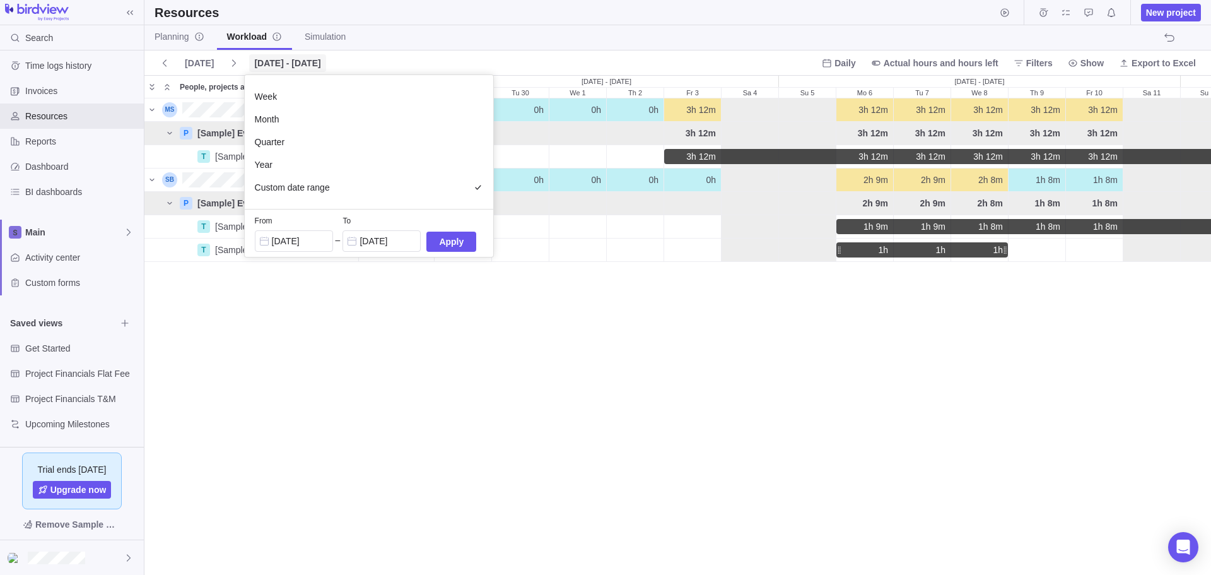
click at [286, 64] on span "[DATE] - [DATE]" at bounding box center [287, 63] width 66 height 13
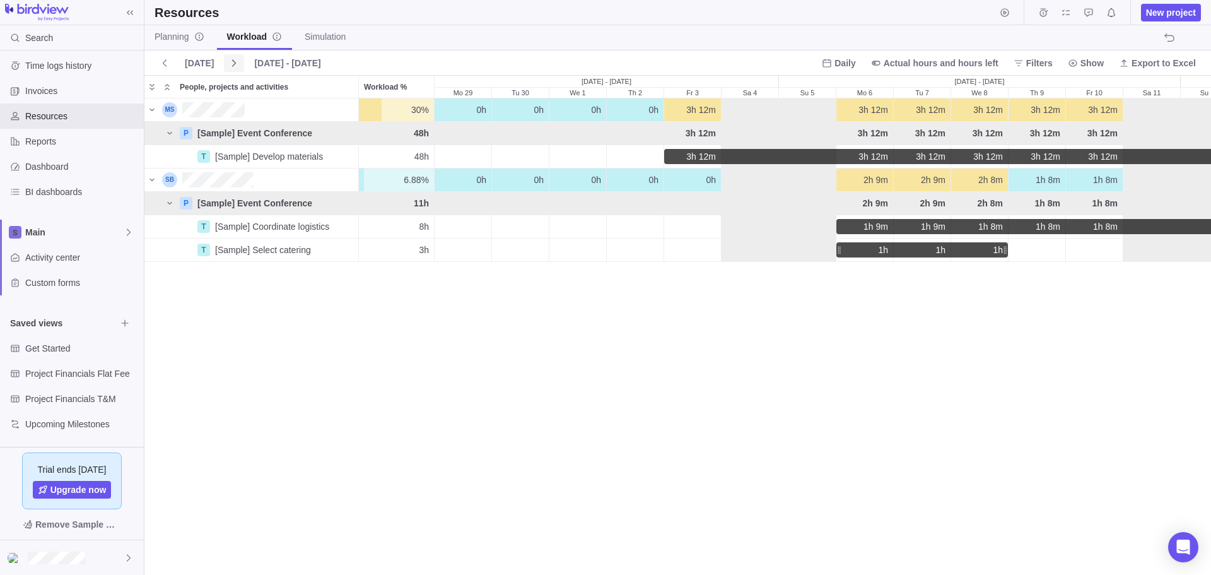
click at [232, 64] on icon at bounding box center [234, 62] width 4 height 7
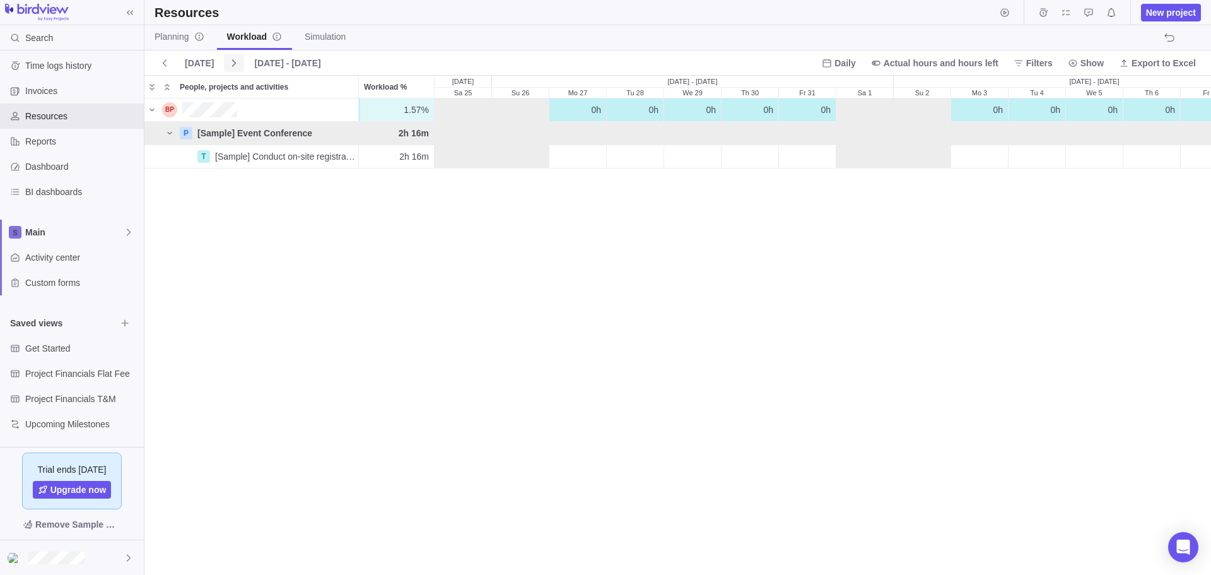
click at [232, 64] on icon at bounding box center [234, 62] width 4 height 7
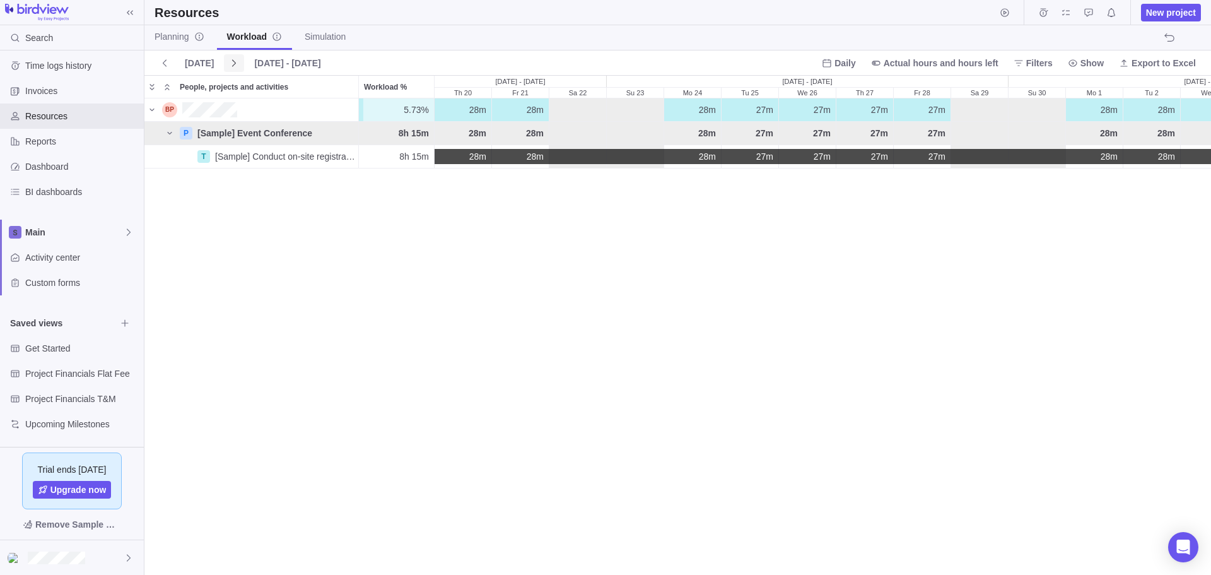
click at [232, 64] on icon at bounding box center [234, 62] width 4 height 7
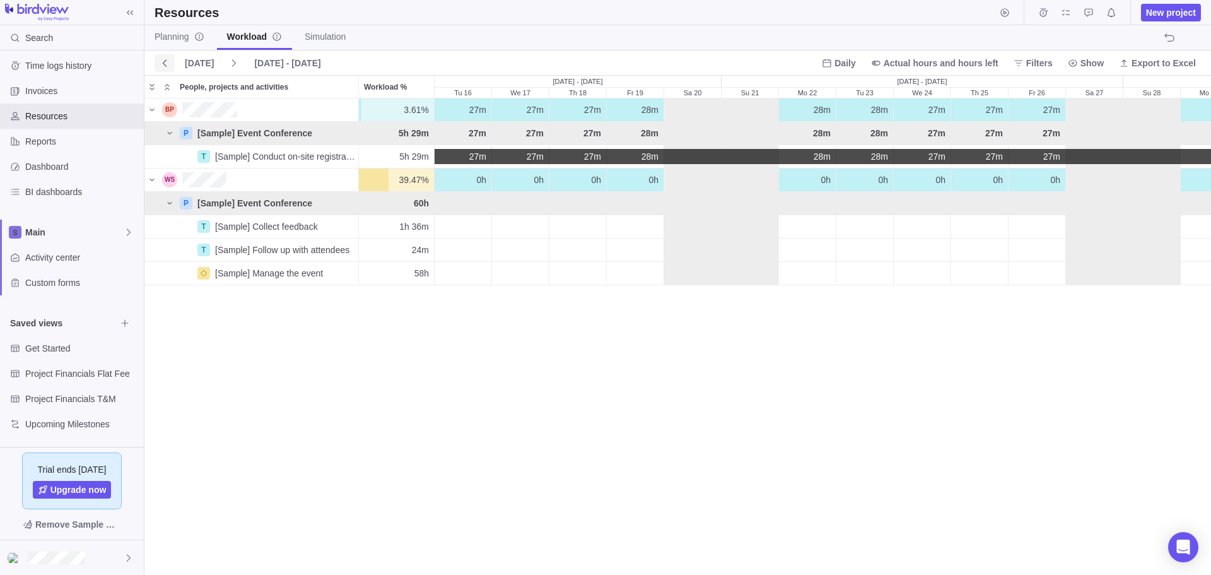
click at [167, 66] on icon at bounding box center [165, 63] width 10 height 10
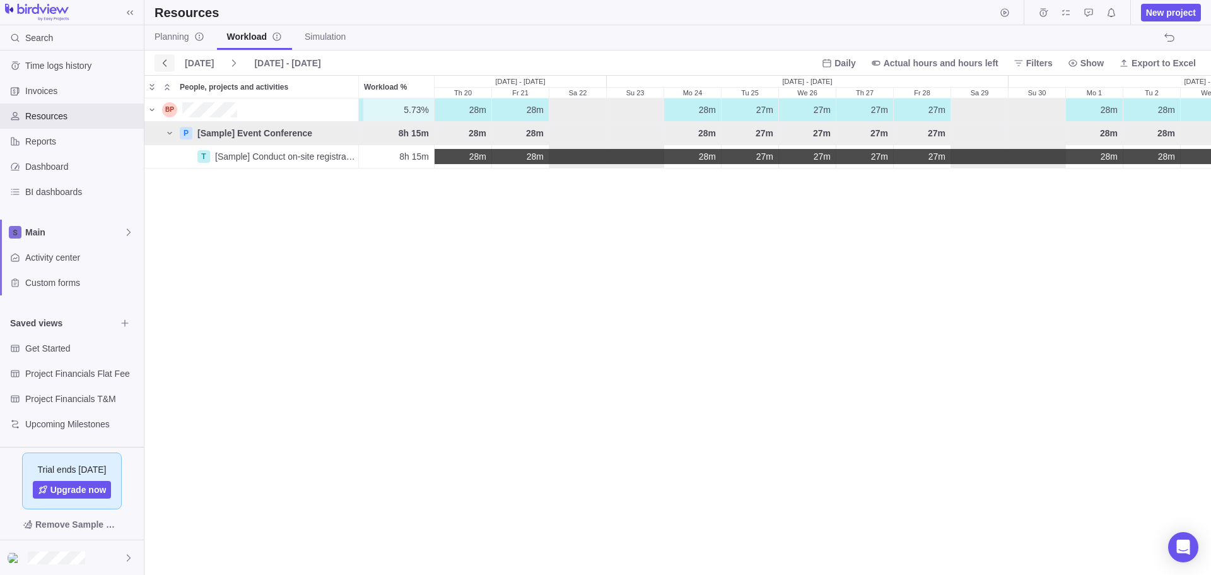
click at [167, 66] on icon at bounding box center [165, 63] width 10 height 10
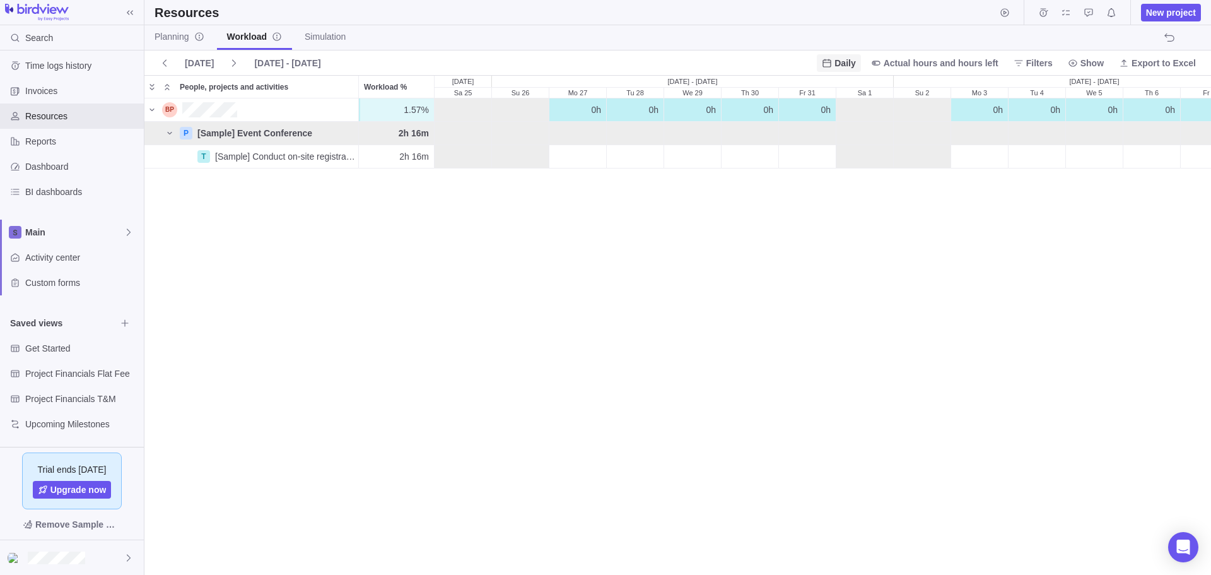
click at [860, 71] on span "Daily" at bounding box center [839, 63] width 44 height 18
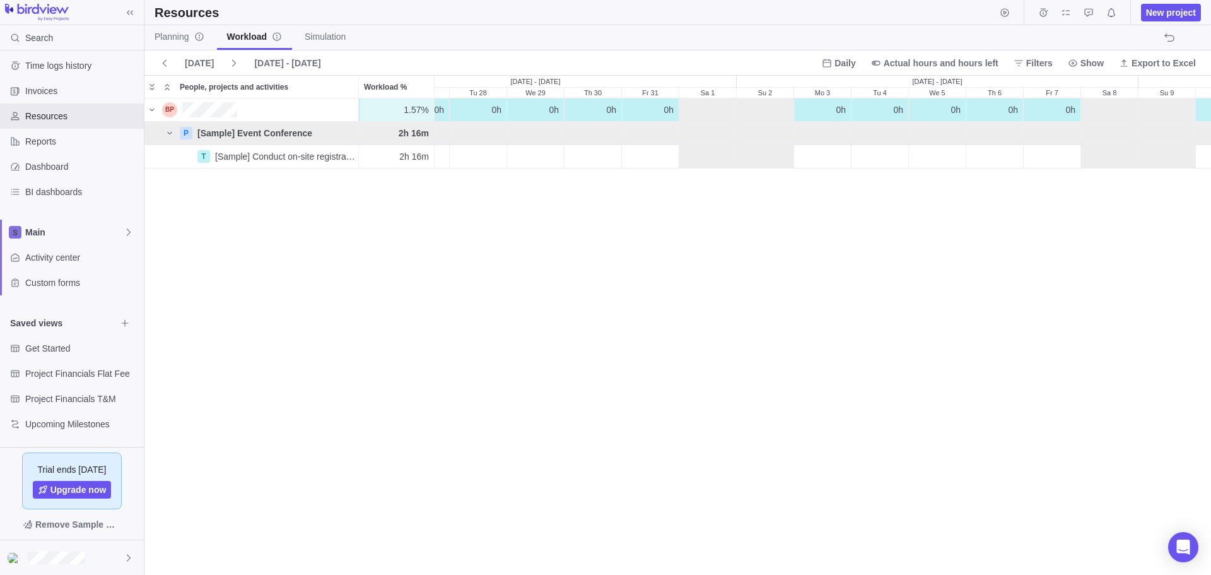
scroll to position [0, 0]
